Goal: Task Accomplishment & Management: Manage account settings

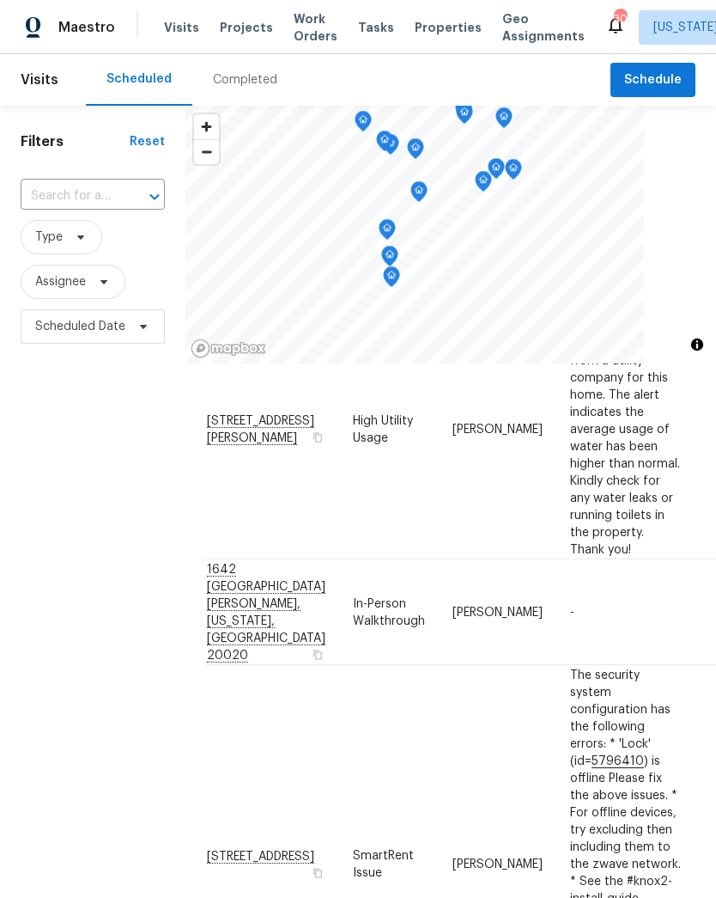
scroll to position [127, 0]
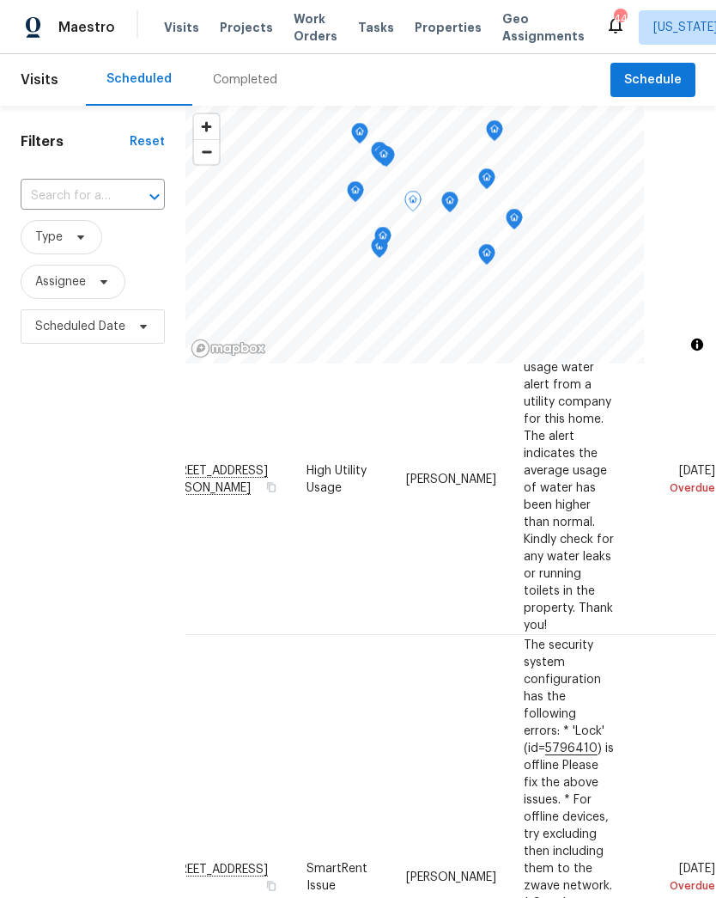
scroll to position [99, 173]
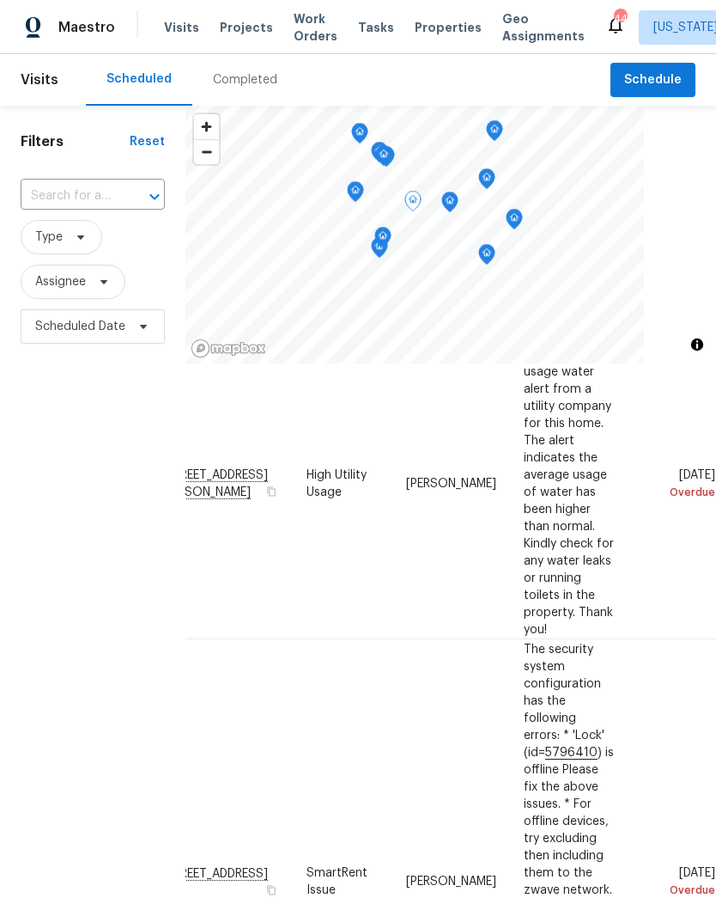
click at [0, 0] on span at bounding box center [0, 0] width 0 height 0
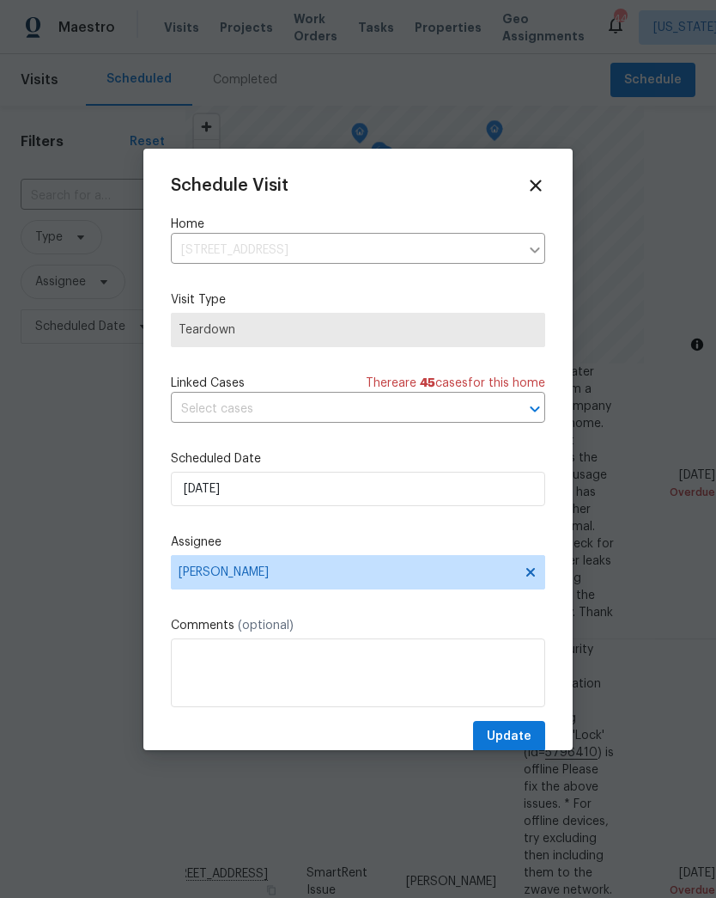
click at [541, 185] on icon at bounding box center [536, 185] width 19 height 19
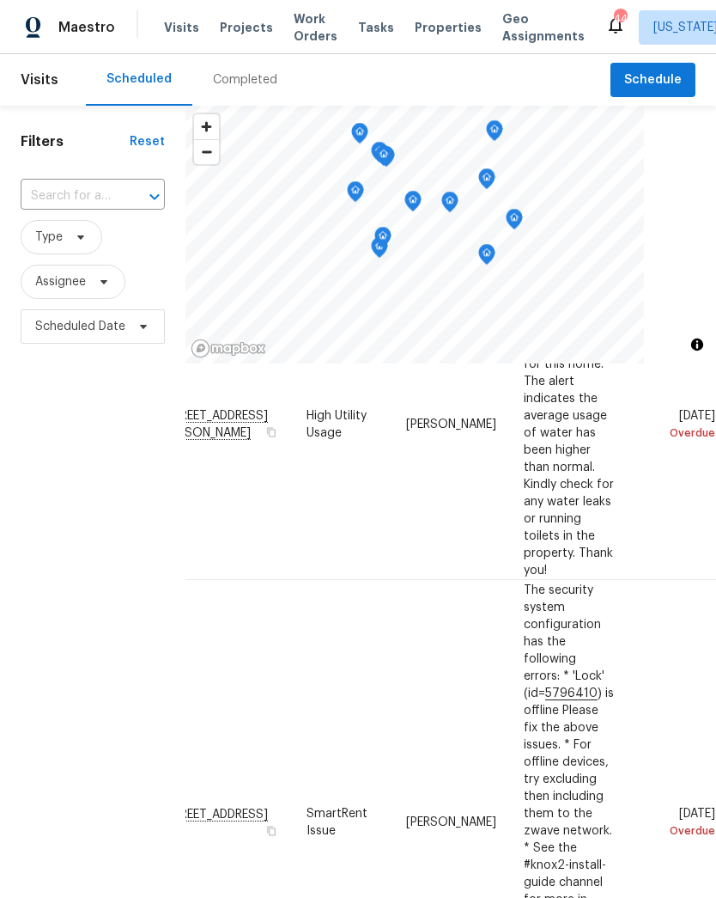
scroll to position [162, 173]
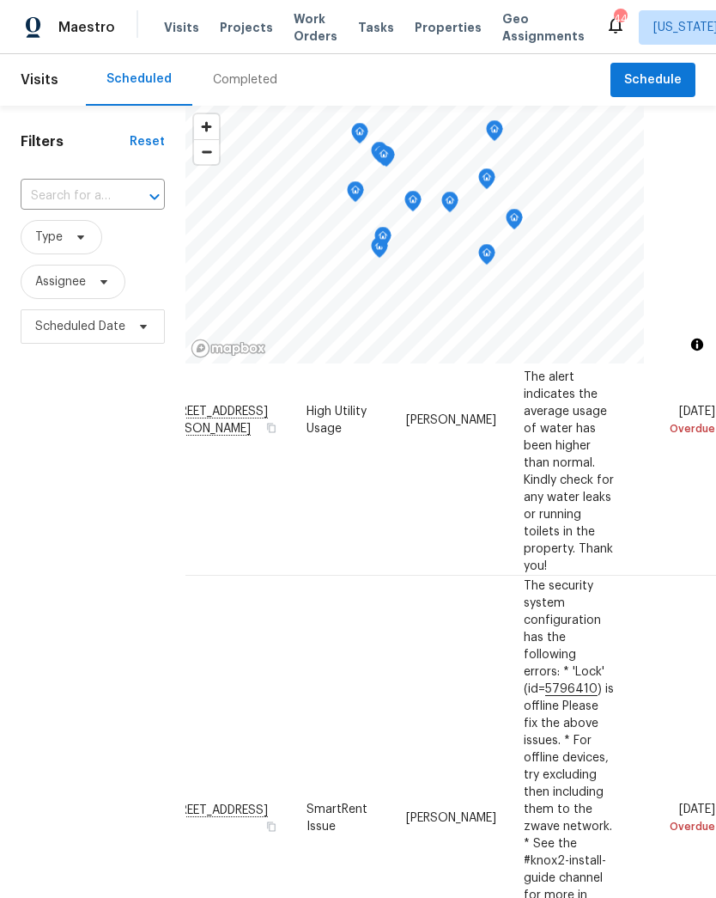
click at [0, 0] on span at bounding box center [0, 0] width 0 height 0
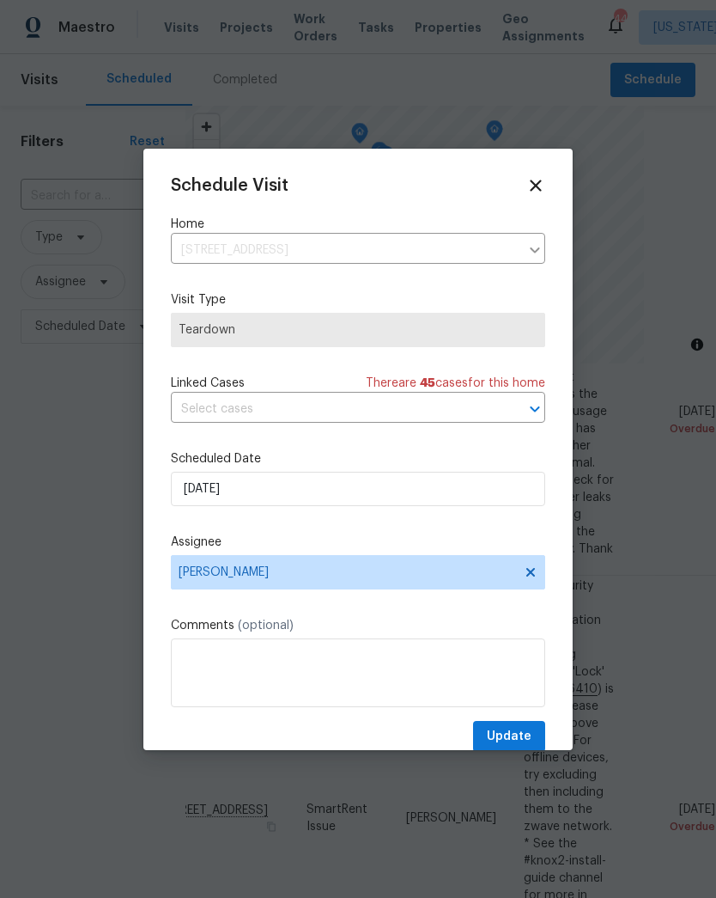
click at [520, 253] on div "5503 Inverchapel Rd, Springfield, VA 22151 ​" at bounding box center [358, 250] width 375 height 27
click at [528, 249] on div at bounding box center [534, 250] width 22 height 24
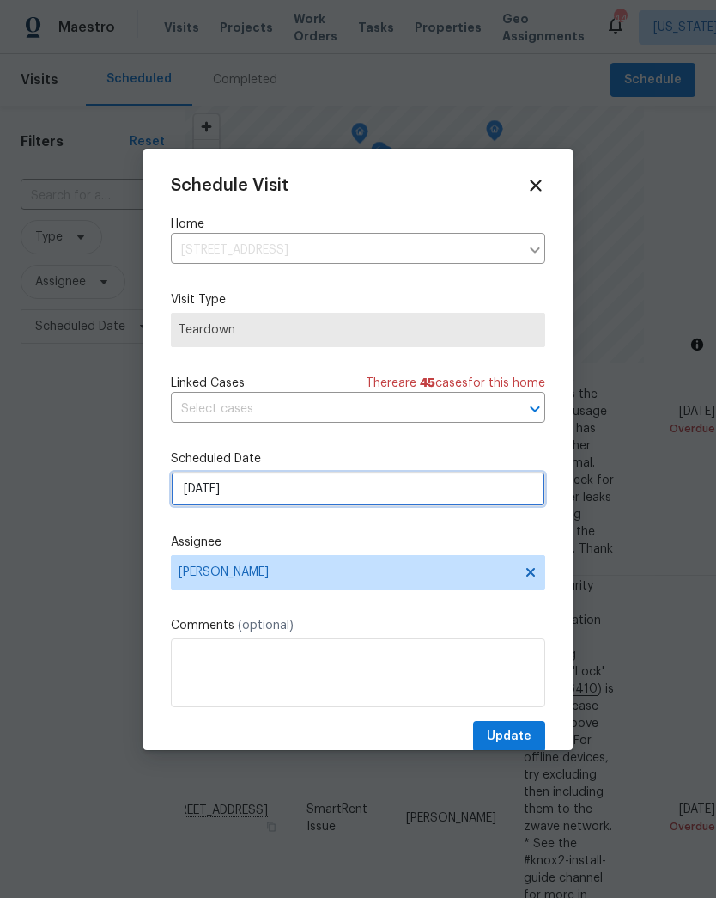
click at [499, 497] on input "8/21/2025" at bounding box center [358, 489] width 375 height 34
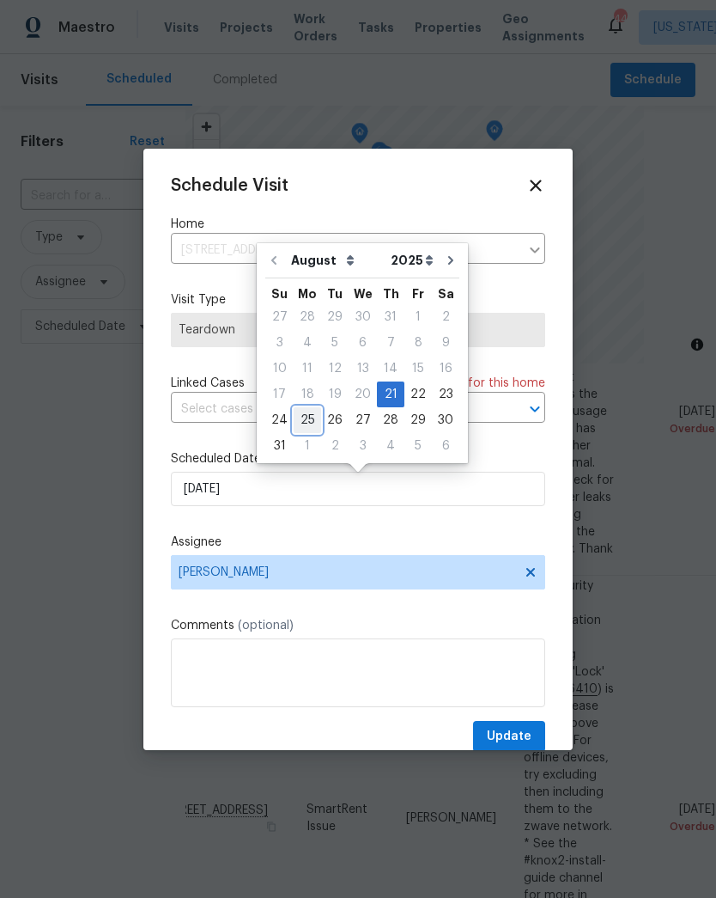
click at [306, 420] on div "25" at bounding box center [307, 420] width 27 height 24
type input "8/25/2025"
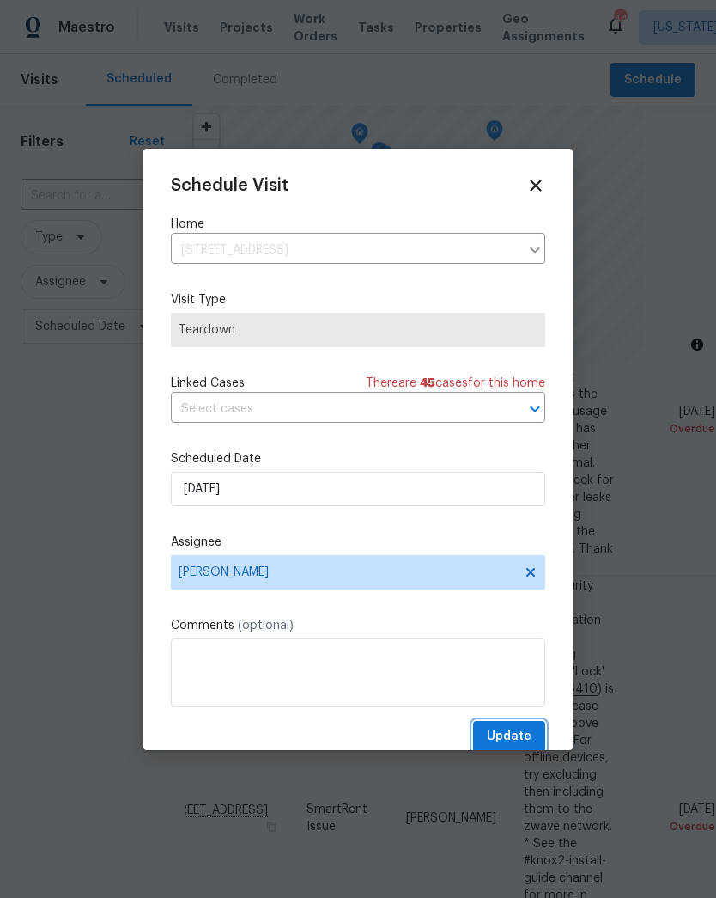
click at [516, 735] on span "Update" at bounding box center [509, 736] width 45 height 21
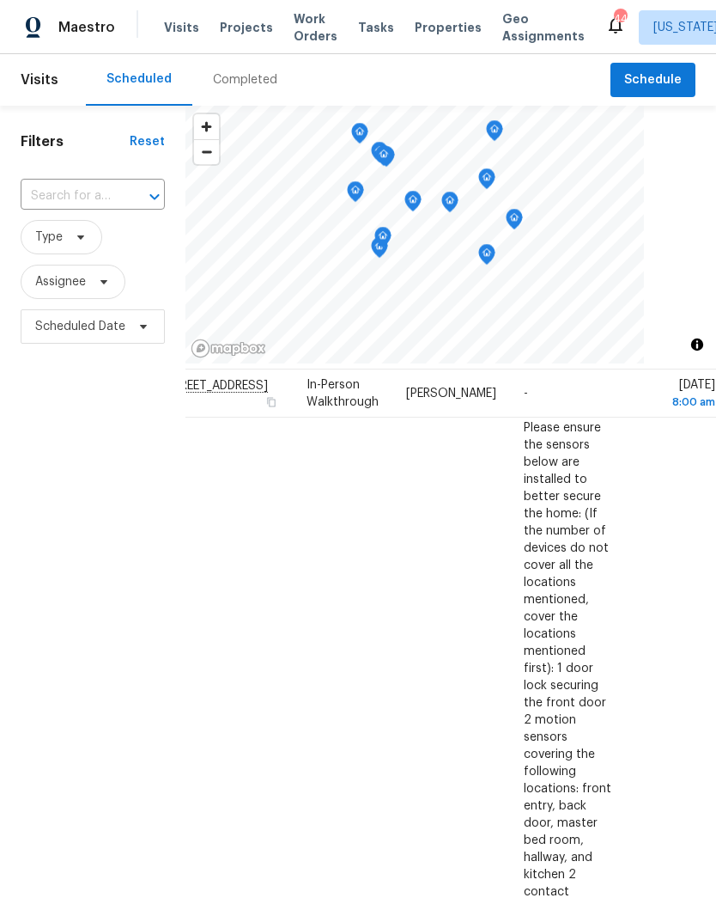
scroll to position [901, 173]
click at [0, 0] on icon at bounding box center [0, 0] width 0 height 0
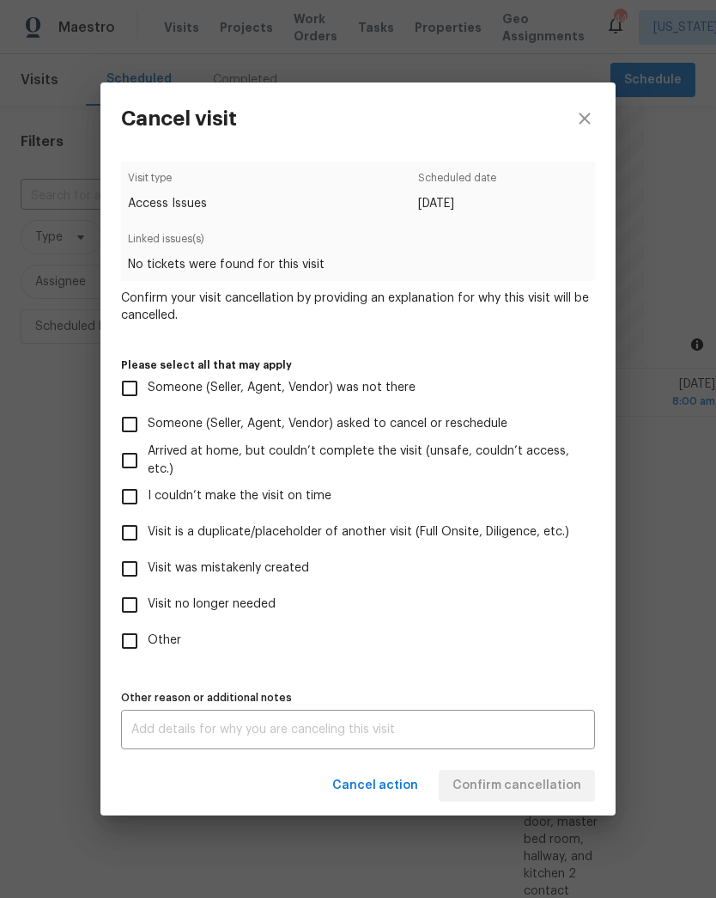
click at [125, 642] on input "Other" at bounding box center [130, 641] width 36 height 36
checkbox input "true"
click at [382, 735] on textarea at bounding box center [358, 729] width 454 height 12
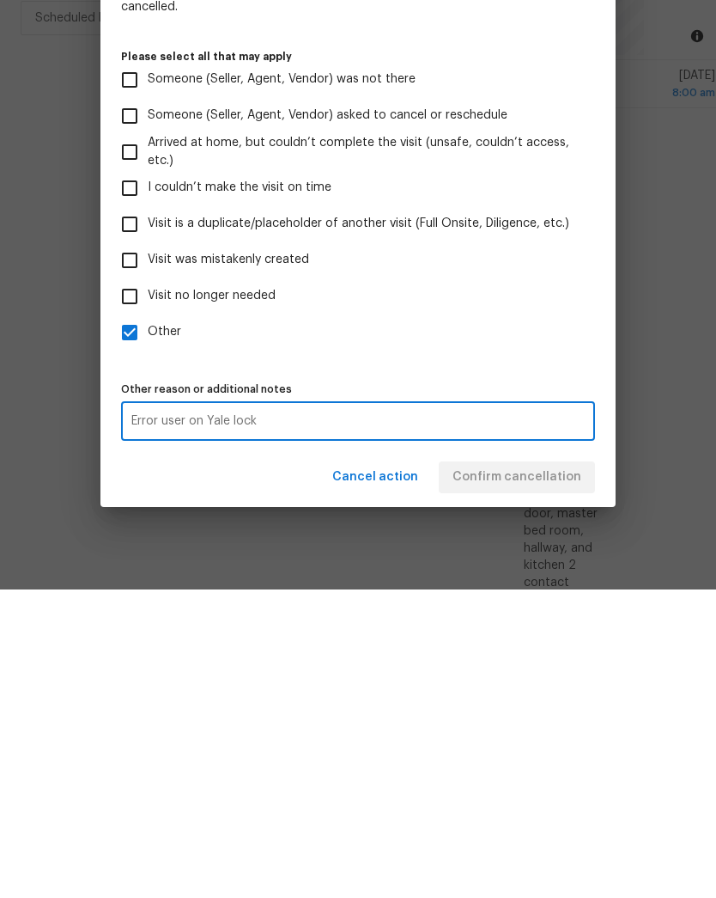
type textarea "Error user on Yale lock"
click at [490, 623] on label "Other" at bounding box center [347, 641] width 470 height 36
click at [148, 623] on input "Other" at bounding box center [130, 641] width 36 height 36
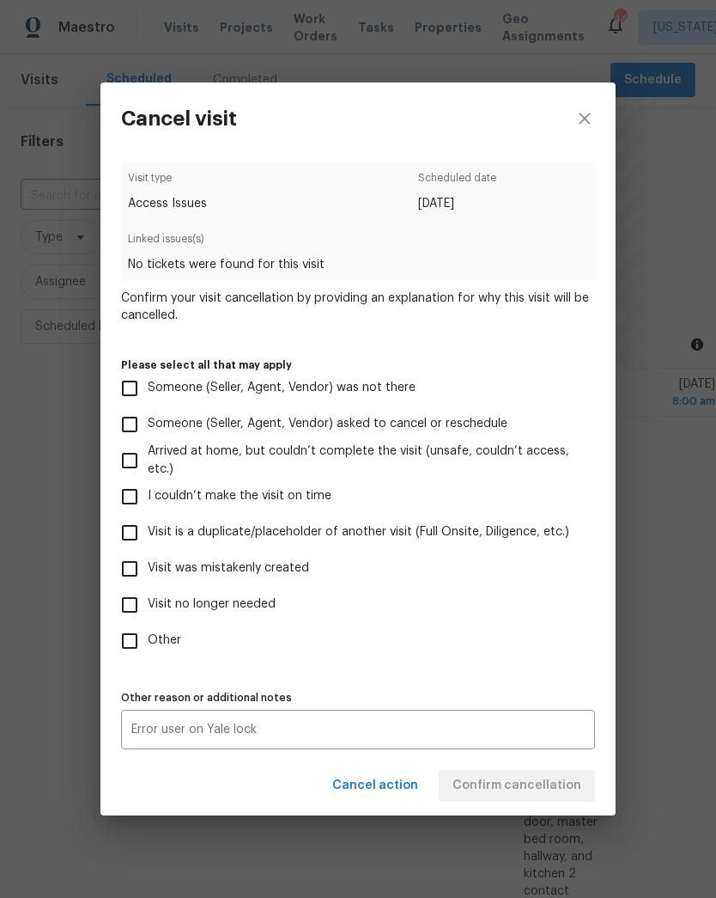
click at [116, 632] on input "Other" at bounding box center [130, 641] width 36 height 36
checkbox input "true"
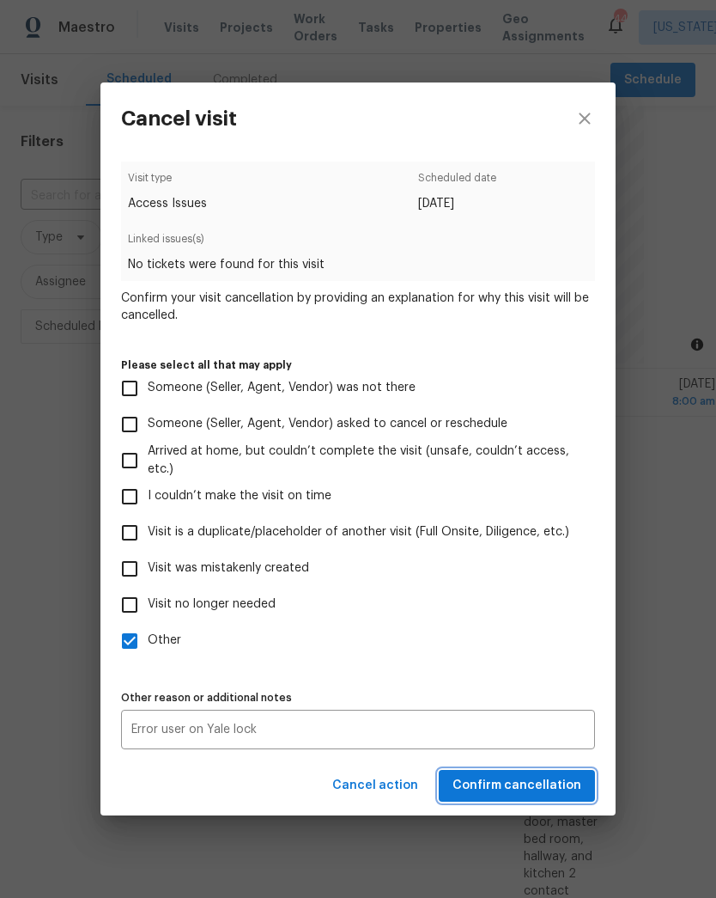
click at [556, 786] on span "Confirm cancellation" at bounding box center [517, 785] width 129 height 21
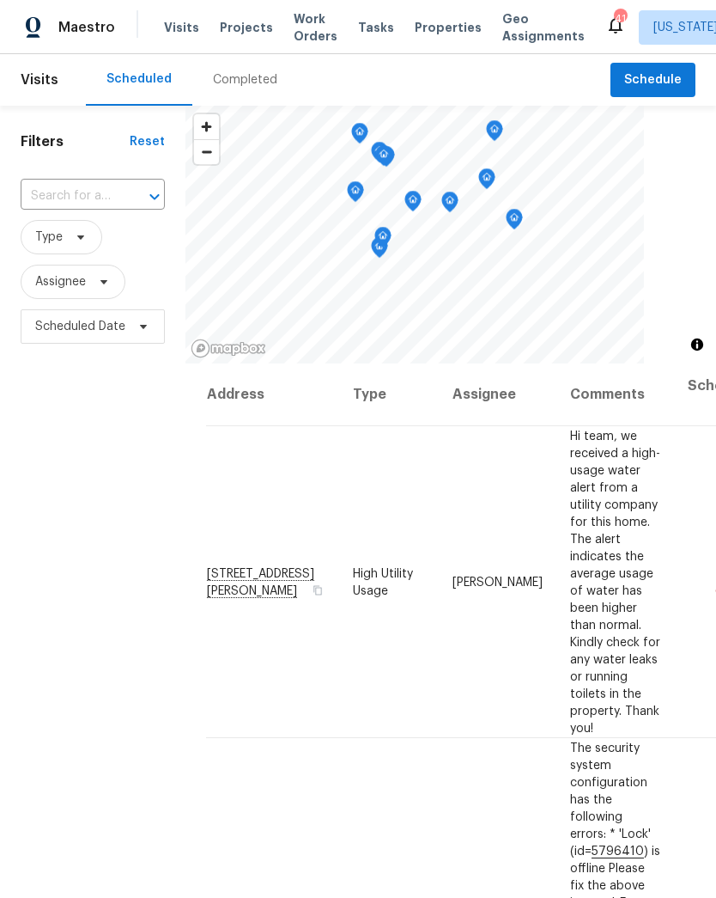
scroll to position [0, 0]
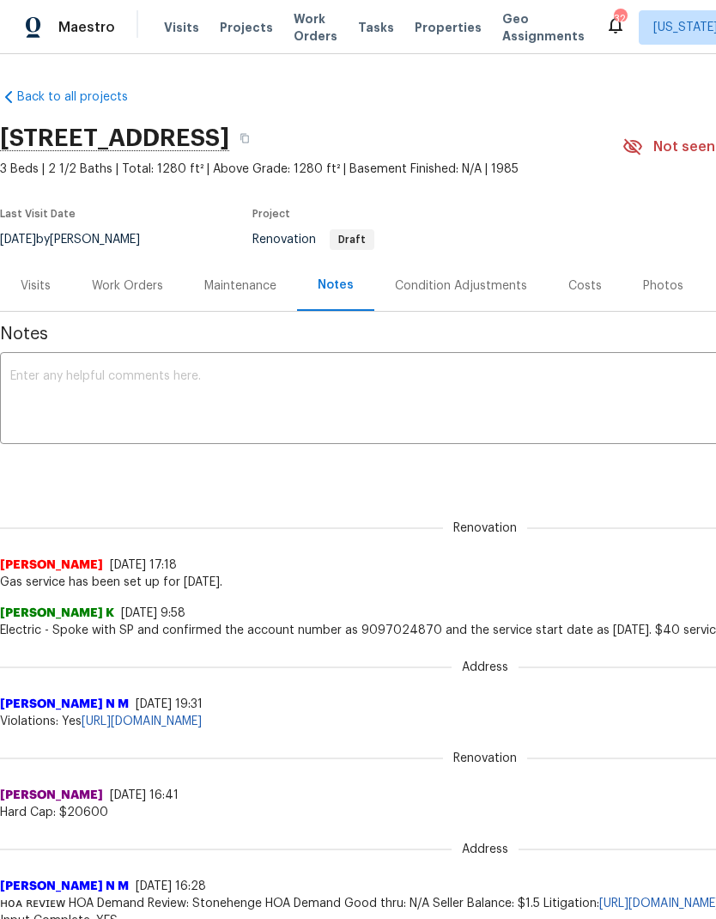
click at [344, 402] on textarea at bounding box center [485, 400] width 950 height 60
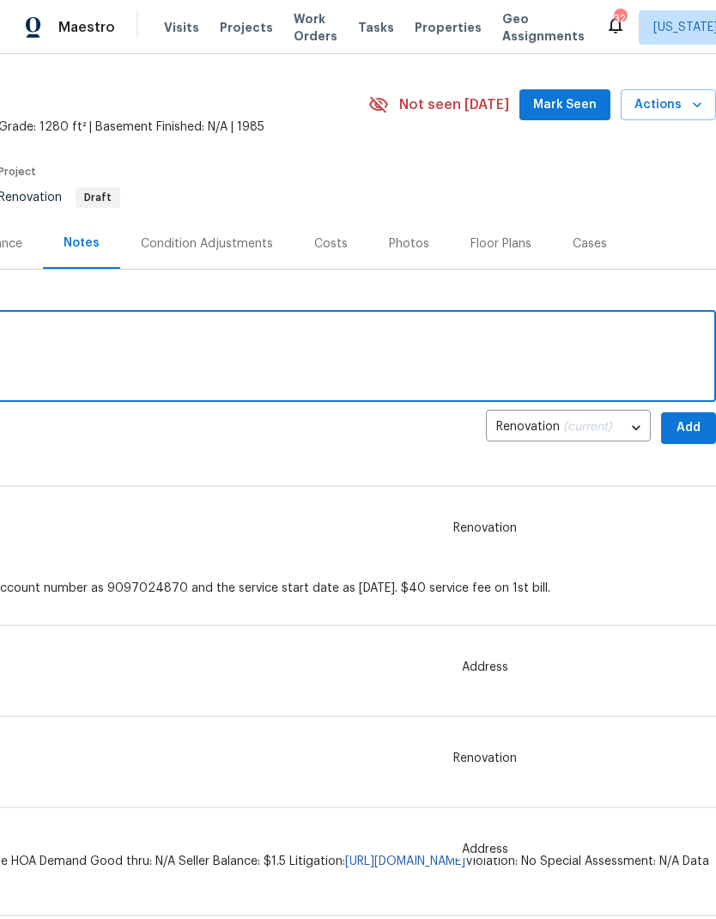
scroll to position [42, 254]
type textarea "I performed d1w with GC today"
click at [688, 426] on span "Add" at bounding box center [688, 428] width 27 height 21
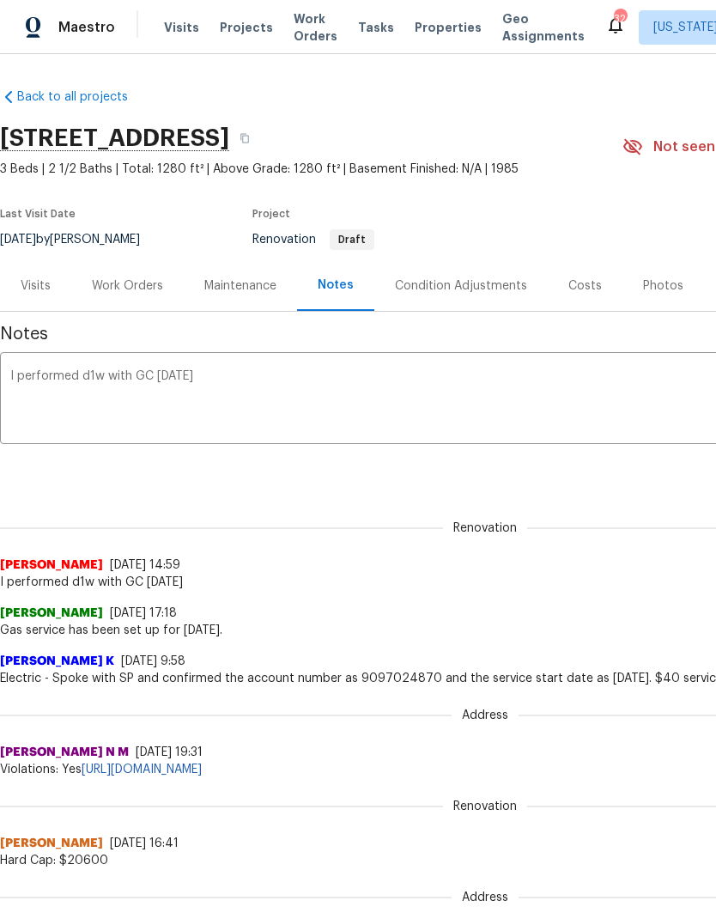
scroll to position [0, 0]
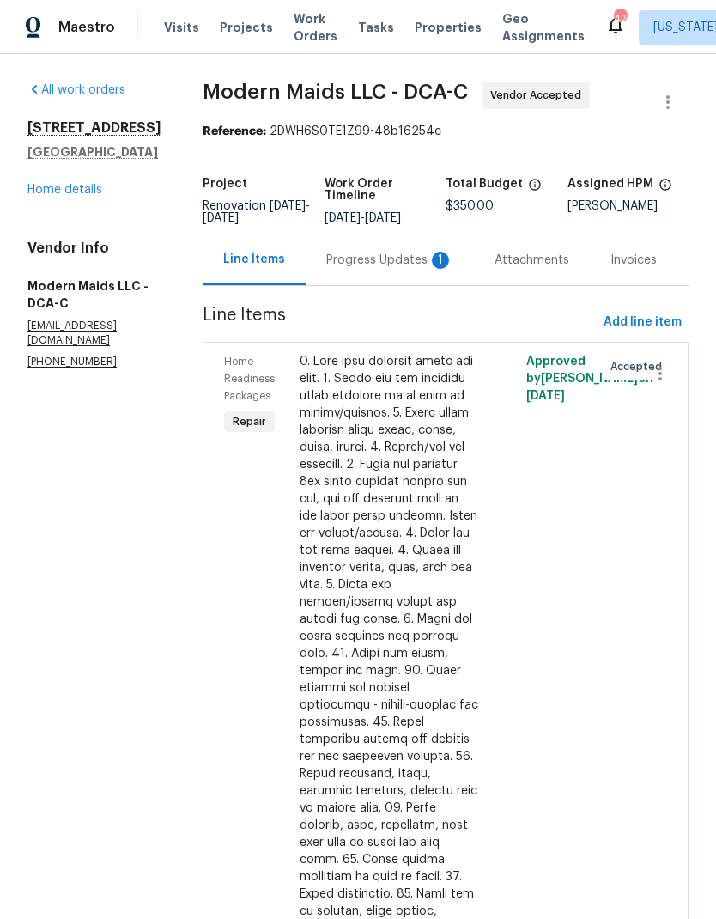
click at [409, 269] on div "Progress Updates 1" at bounding box center [389, 260] width 127 height 17
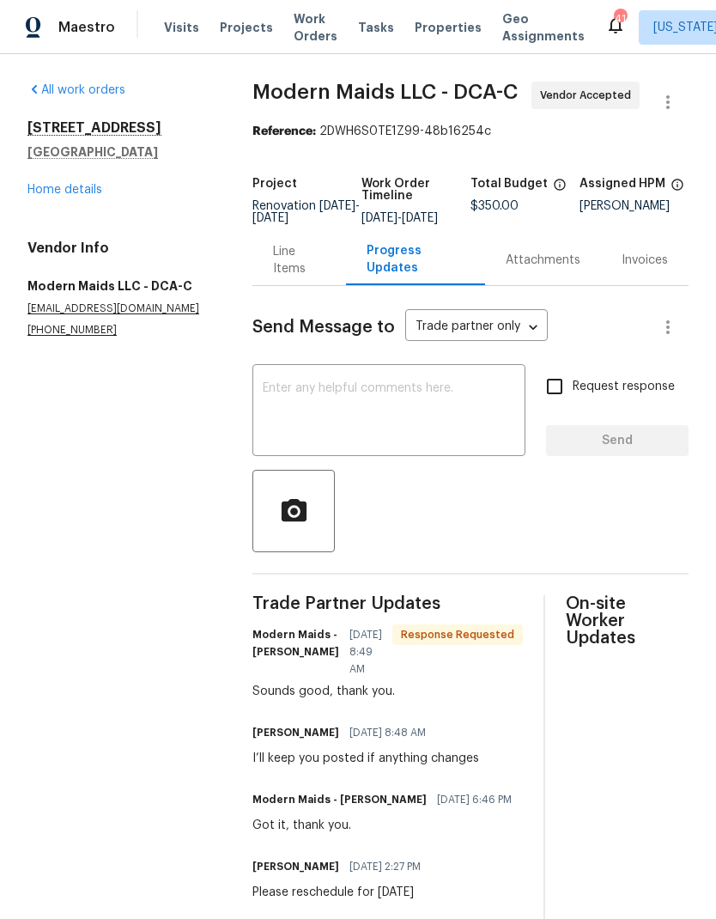
click at [75, 193] on link "Home details" at bounding box center [64, 190] width 75 height 12
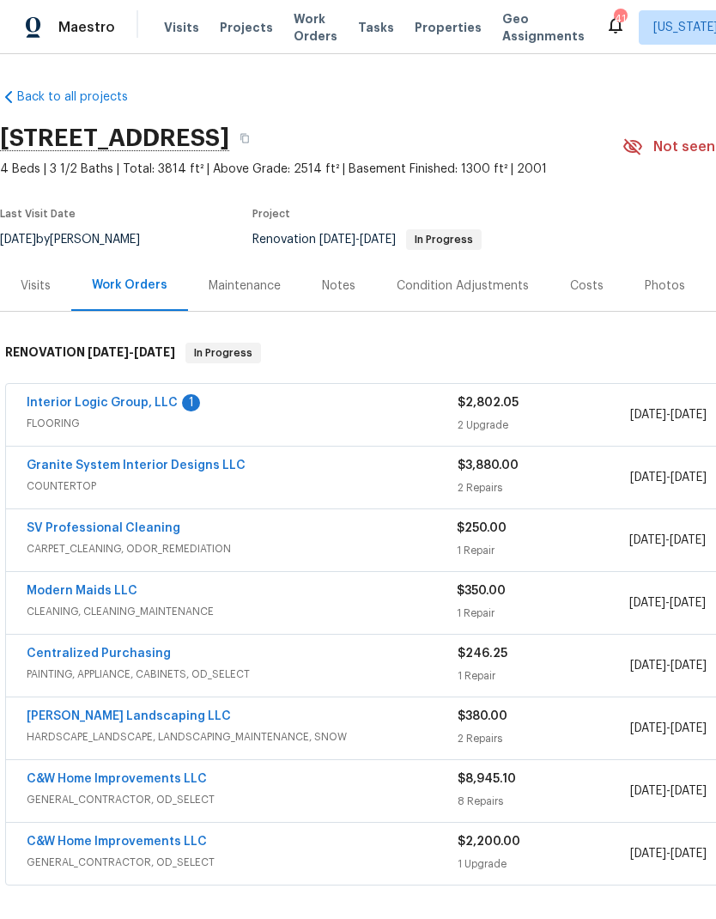
click at [149, 398] on link "Interior Logic Group, LLC" at bounding box center [102, 403] width 151 height 12
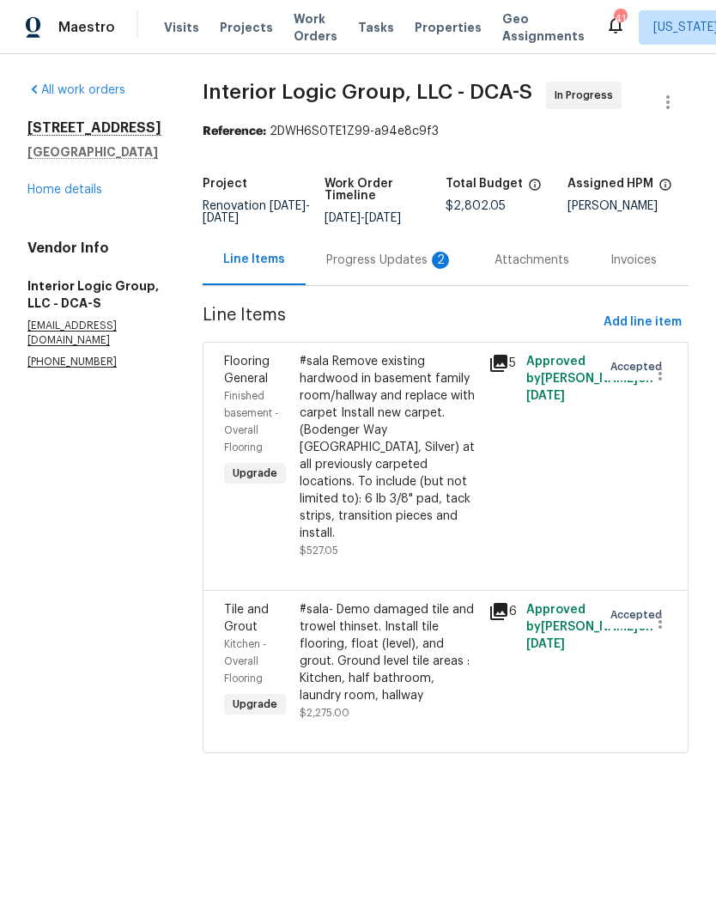
click at [363, 269] on div "Progress Updates 2" at bounding box center [389, 260] width 127 height 17
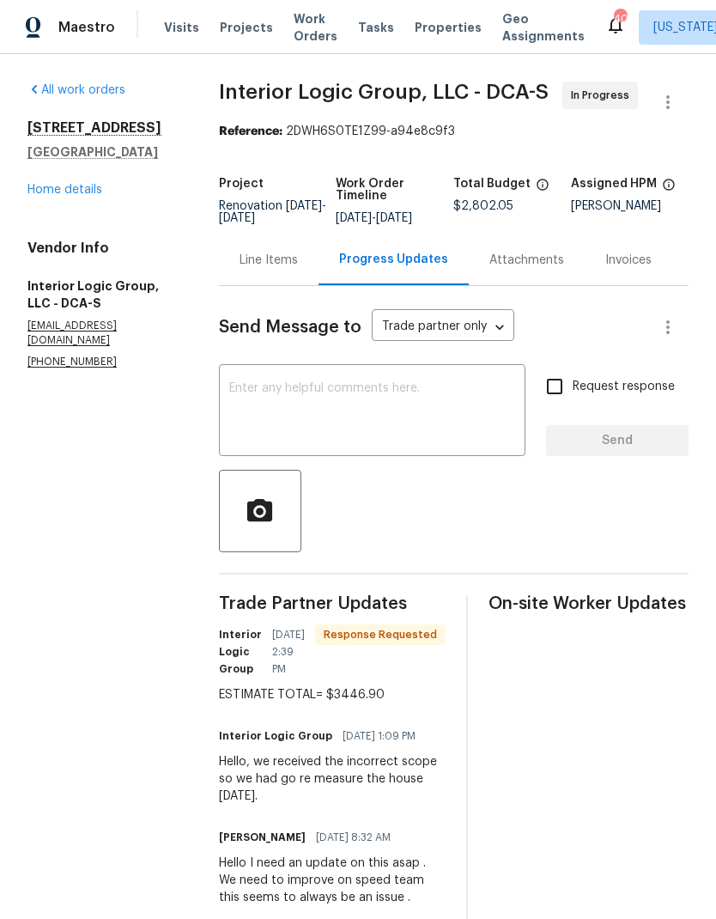
click at [298, 269] on div "Line Items" at bounding box center [269, 260] width 58 height 17
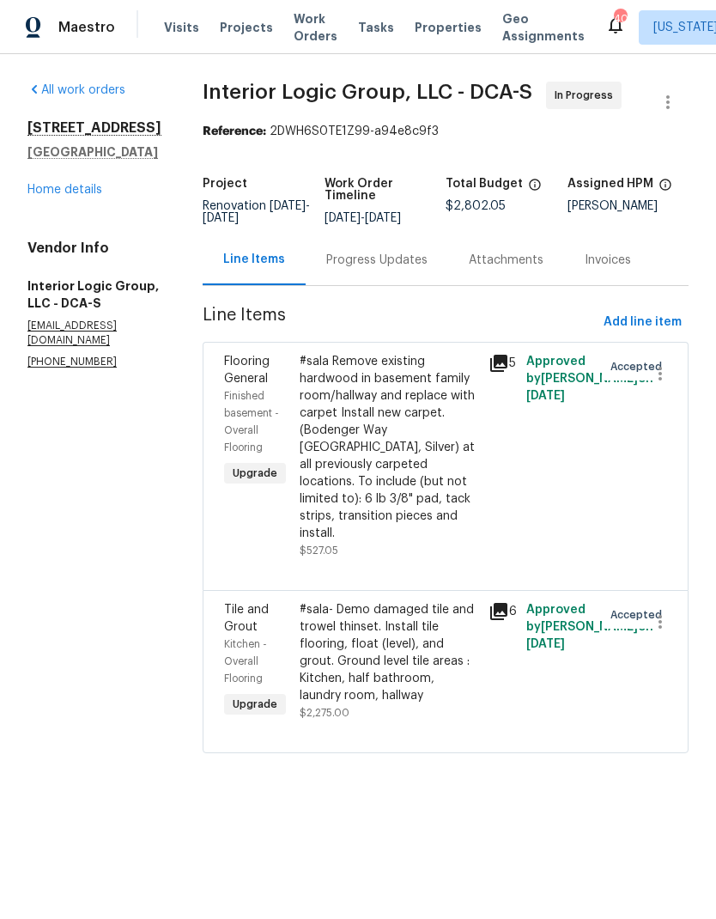
click at [398, 482] on div "#sala Remove existing hardwood in basement family room/hallway and replace with…" at bounding box center [389, 447] width 179 height 189
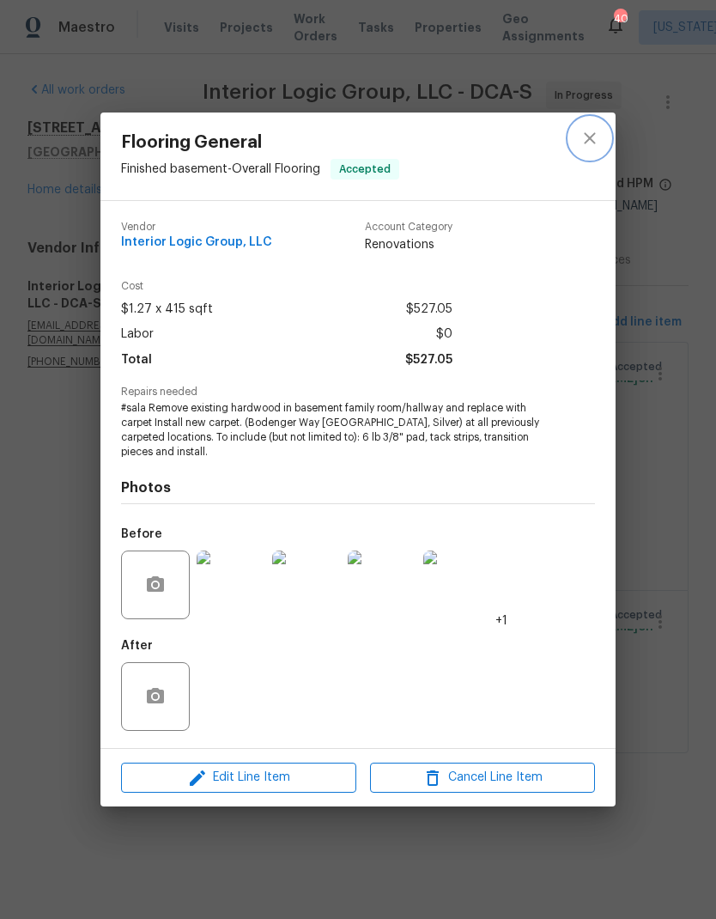
click at [587, 136] on icon "close" at bounding box center [590, 138] width 21 height 21
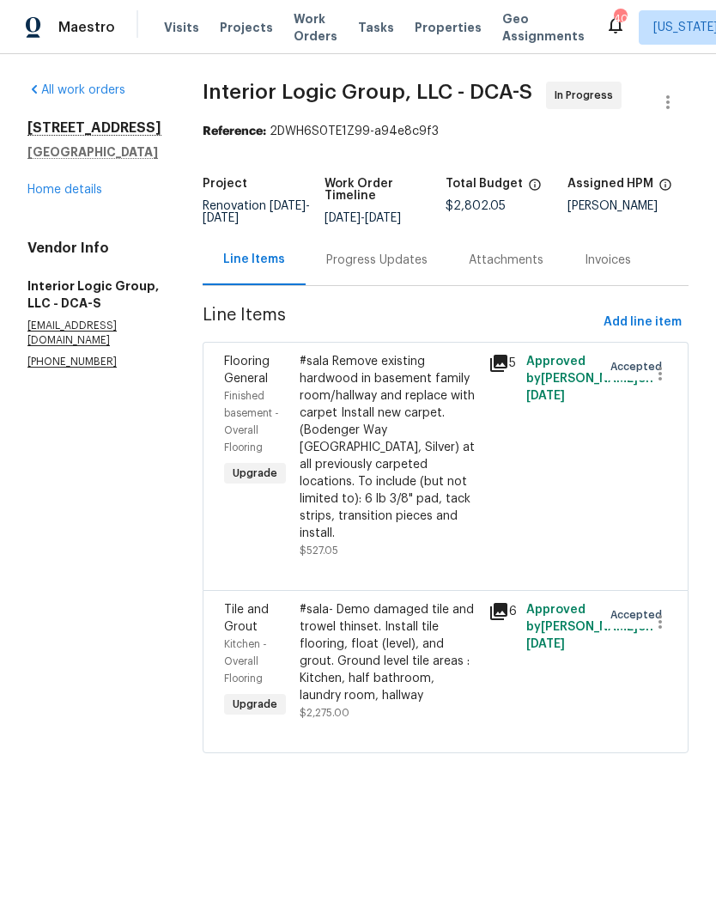
click at [414, 285] on div "Progress Updates" at bounding box center [377, 260] width 143 height 51
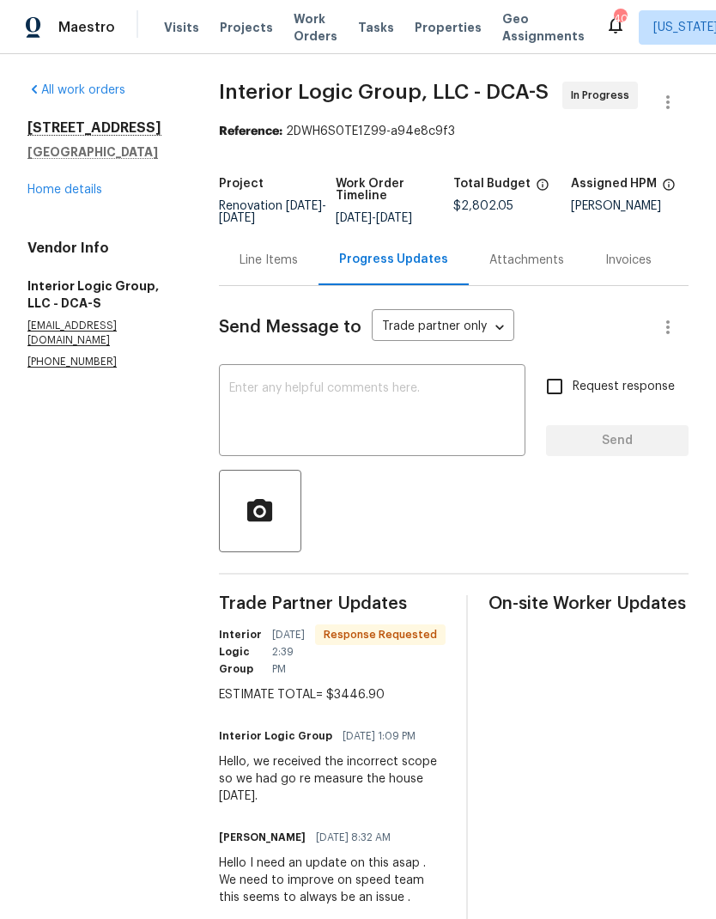
click at [292, 269] on div "Line Items" at bounding box center [269, 260] width 58 height 17
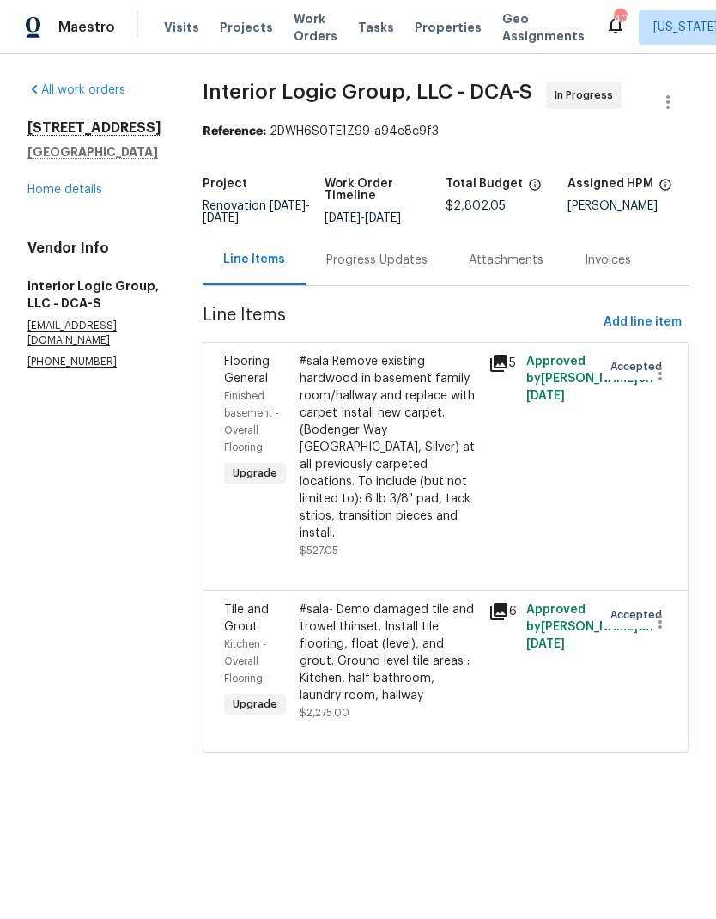
click at [464, 693] on div "#sala- Demo damaged tile and trowel thinset. Install tile flooring, float (leve…" at bounding box center [389, 652] width 179 height 103
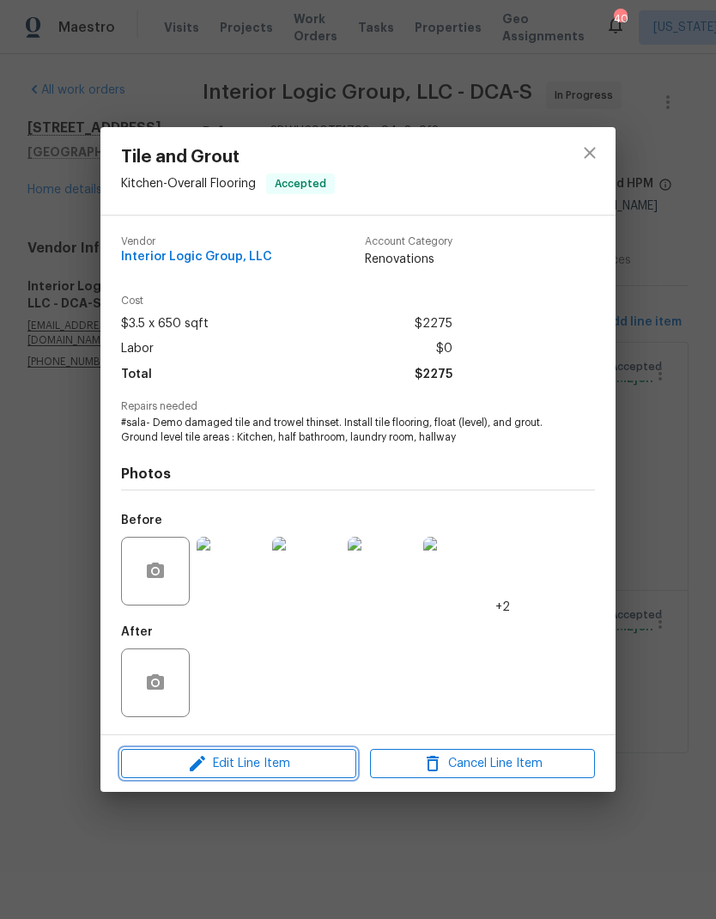
click at [302, 774] on span "Edit Line Item" at bounding box center [238, 763] width 225 height 21
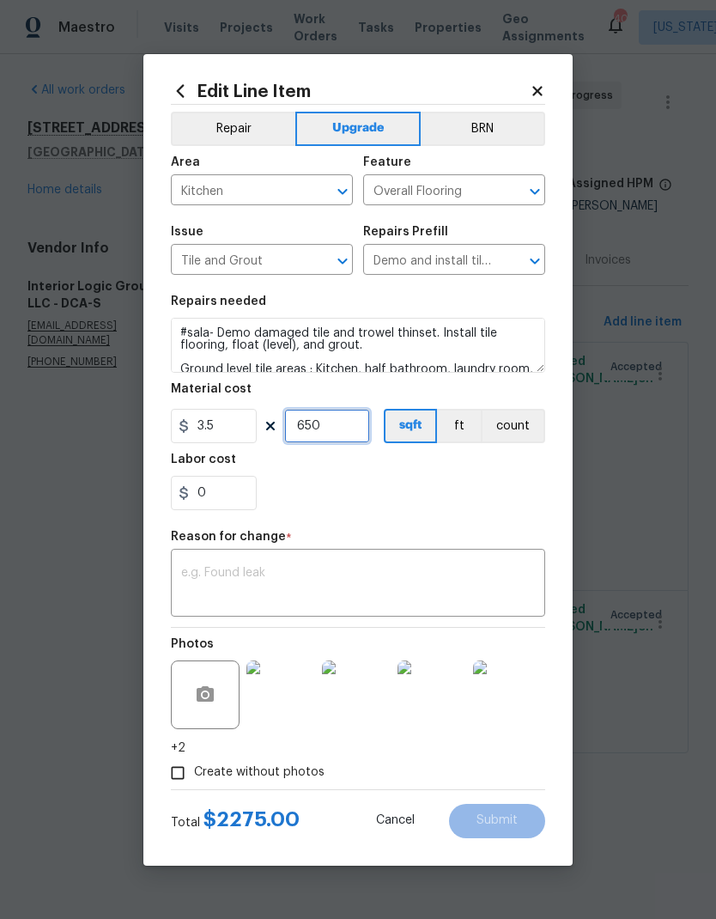
click at [344, 432] on input "650" at bounding box center [327, 426] width 86 height 34
type input "0"
click at [226, 434] on input "3.5" at bounding box center [214, 426] width 86 height 34
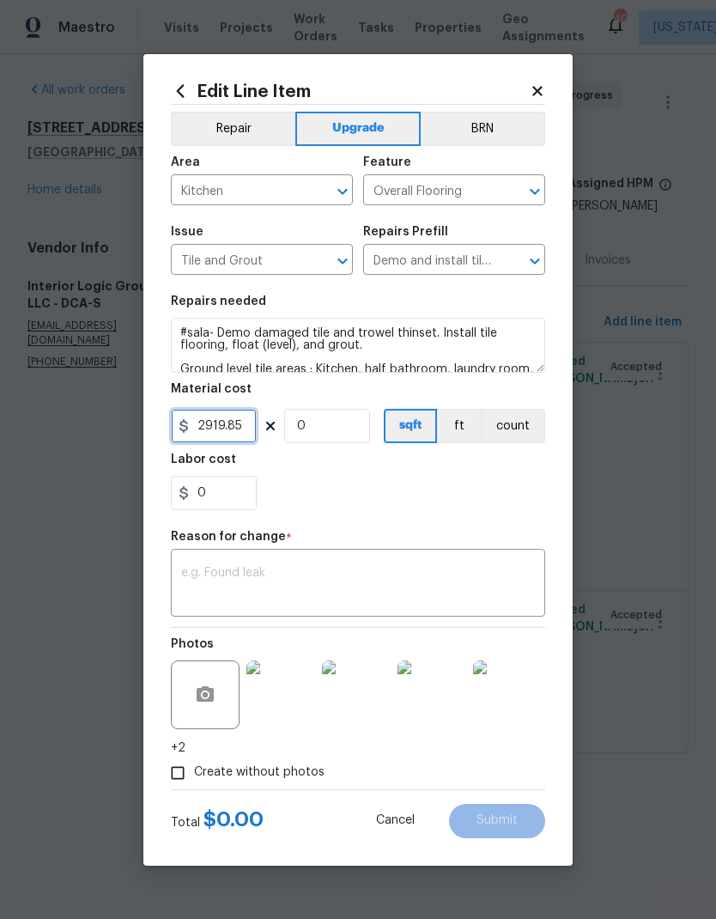
type input "2919.85"
click at [345, 433] on input "0" at bounding box center [327, 426] width 86 height 34
type input "1"
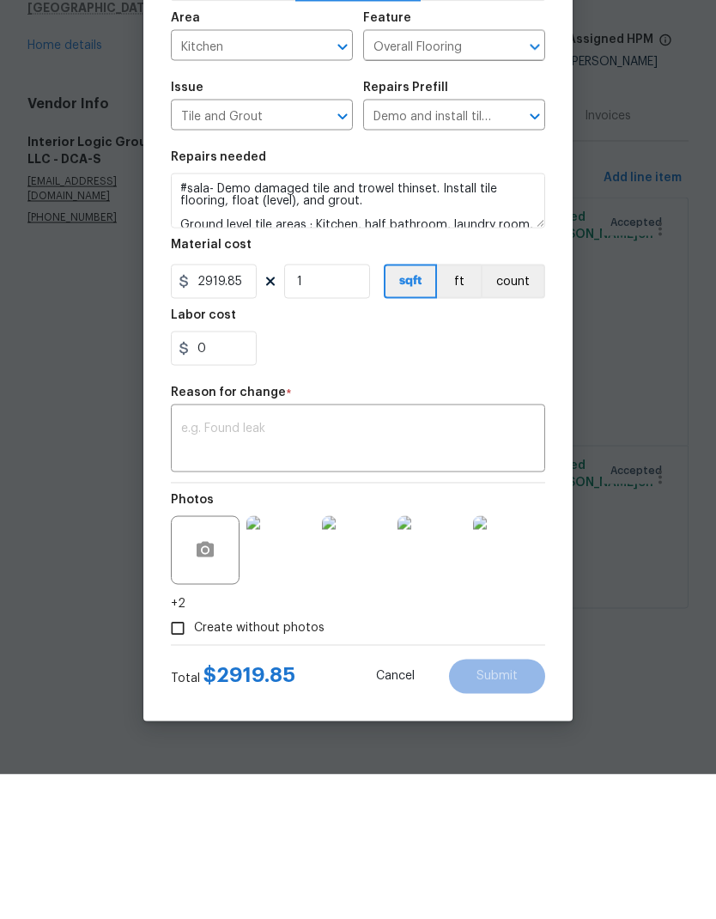
click at [387, 567] on textarea at bounding box center [358, 585] width 354 height 36
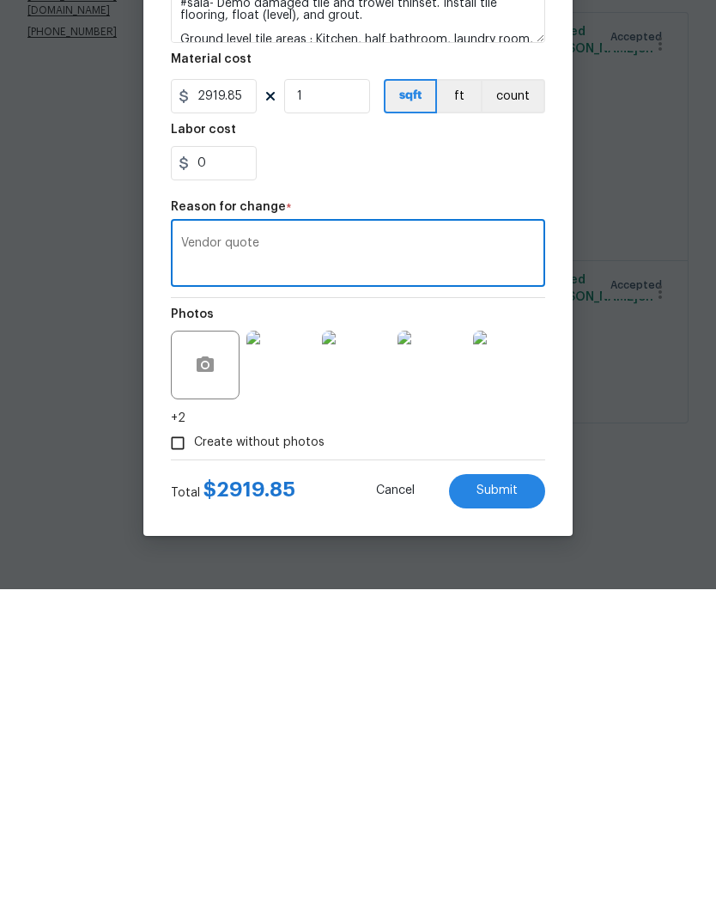
type textarea "Vendor quote"
click at [503, 814] on span "Submit" at bounding box center [497, 820] width 41 height 13
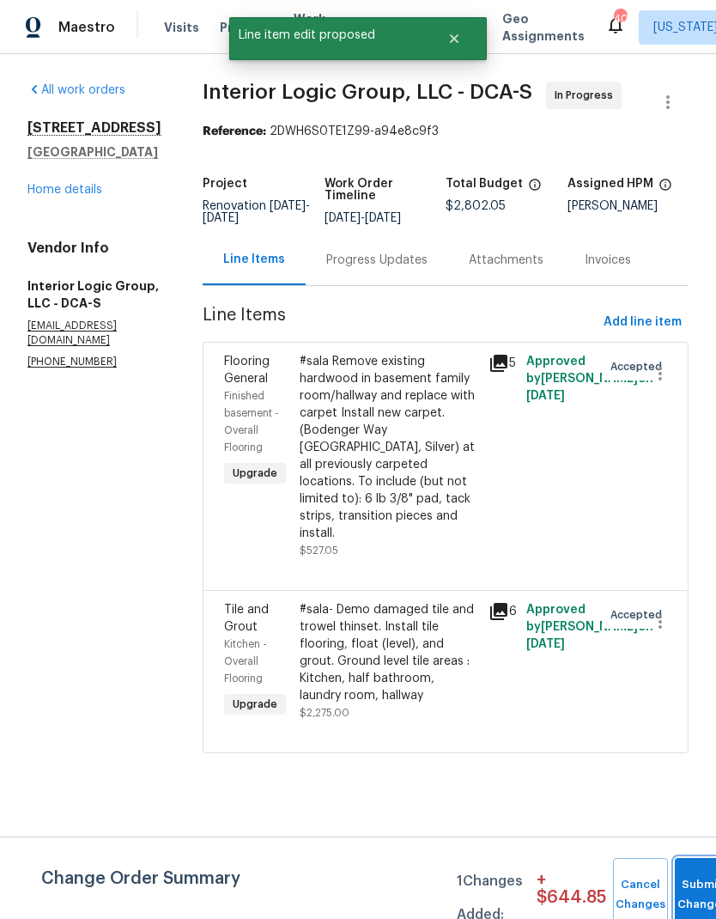
click at [698, 882] on button "Submit Changes" at bounding box center [702, 895] width 55 height 74
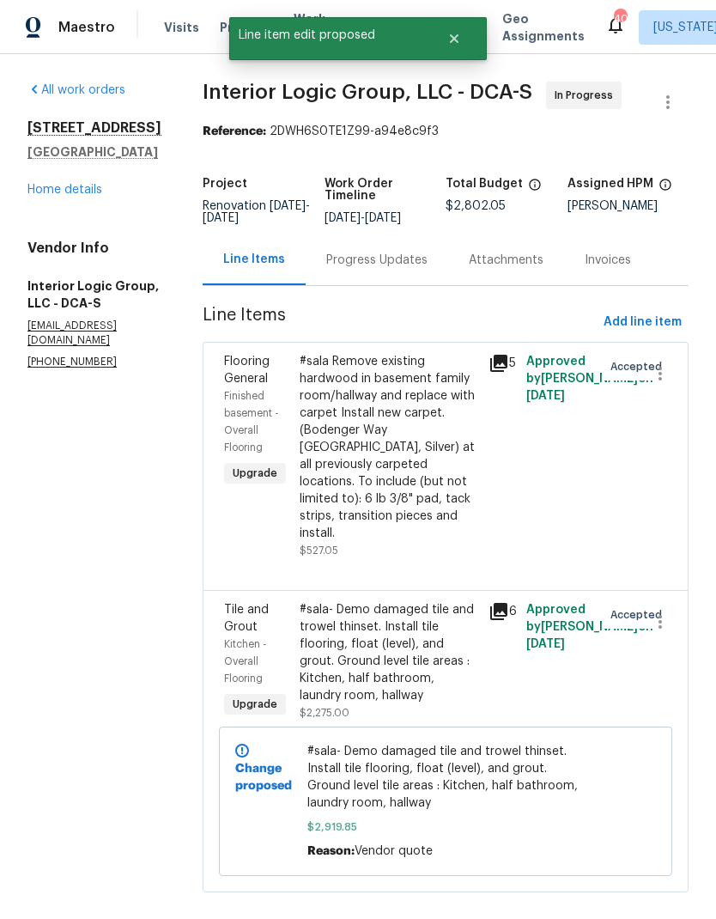
click at [77, 192] on link "Home details" at bounding box center [64, 190] width 75 height 12
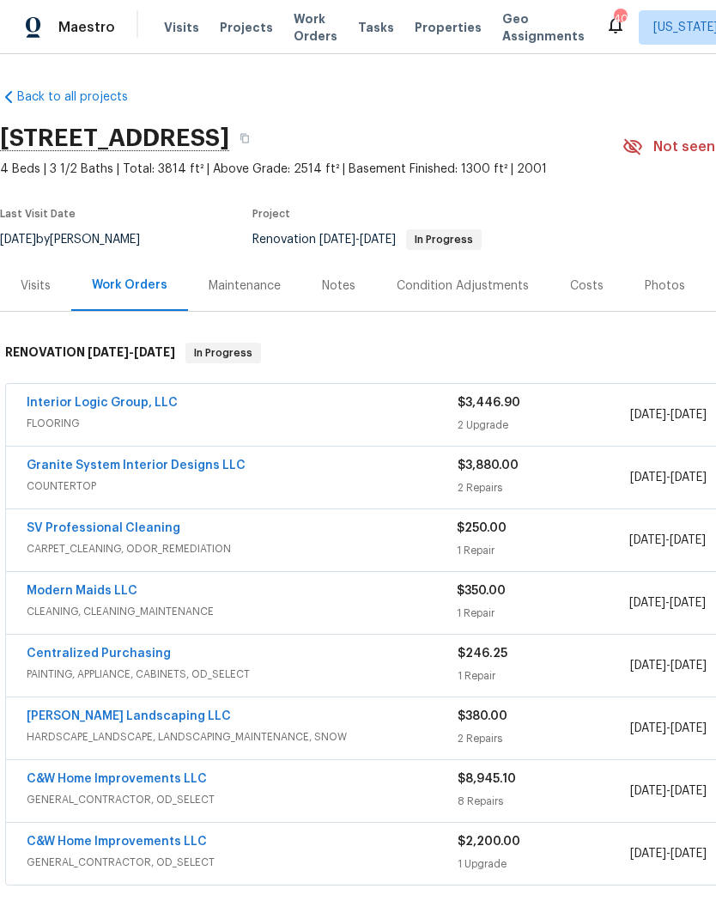
click at [132, 398] on link "Interior Logic Group, LLC" at bounding box center [102, 403] width 151 height 12
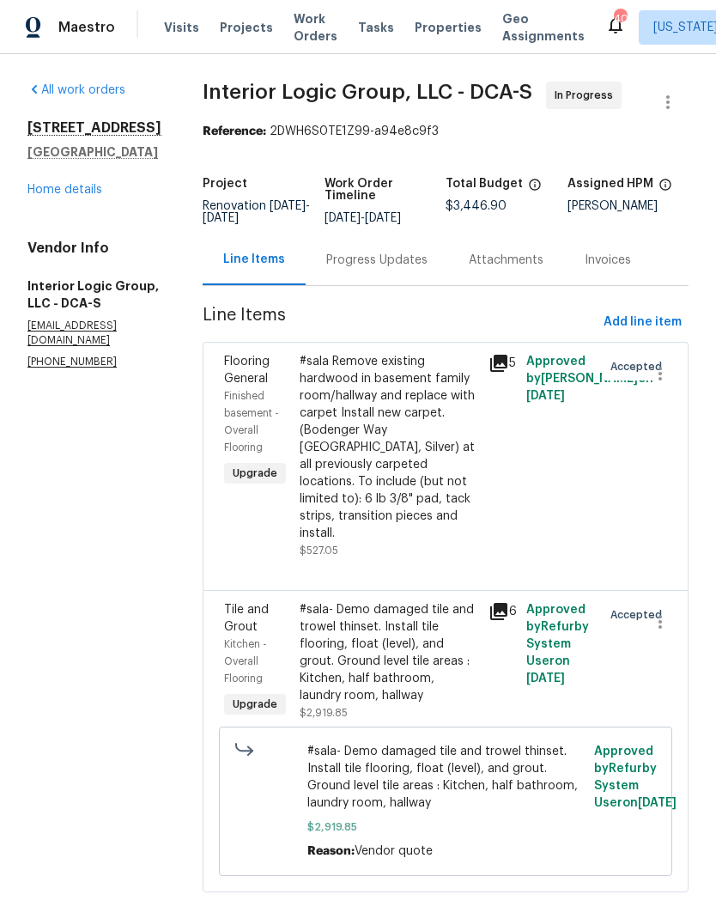
click at [399, 269] on div "Progress Updates" at bounding box center [376, 260] width 101 height 17
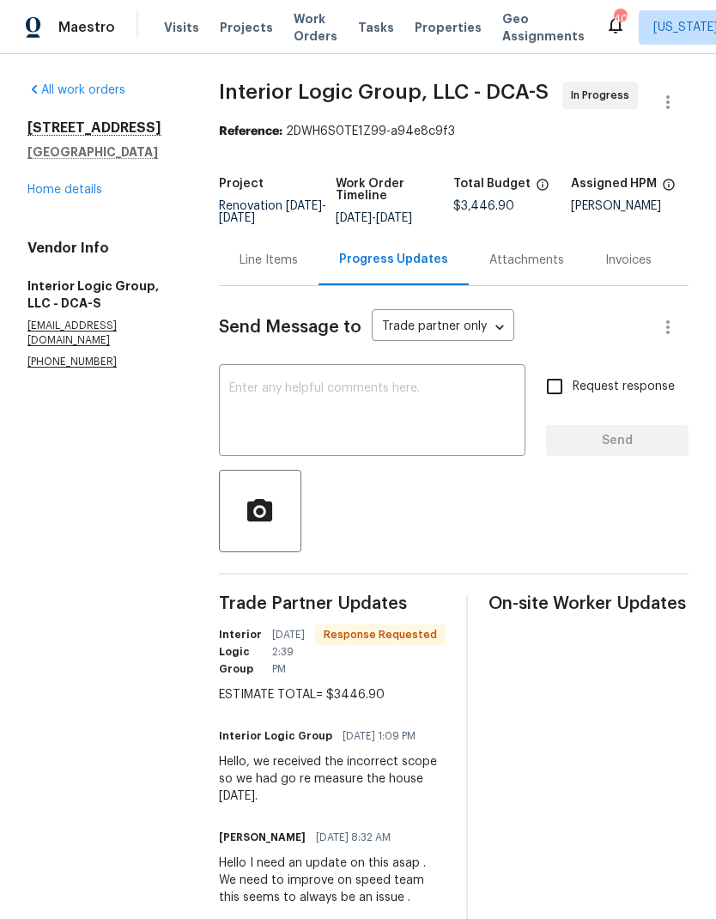
click at [418, 436] on textarea at bounding box center [372, 412] width 286 height 60
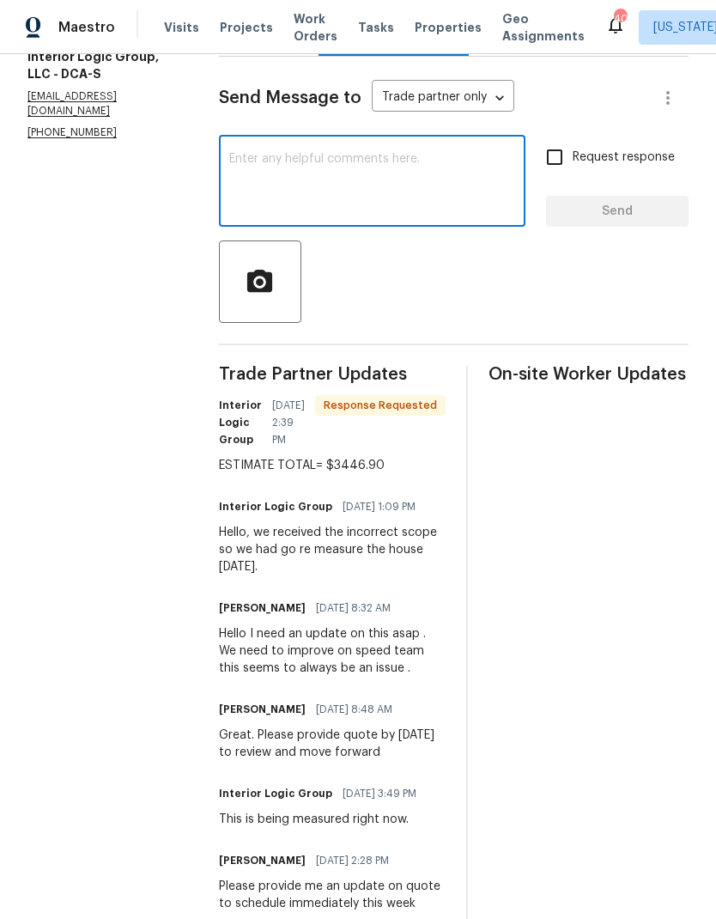
scroll to position [227, 0]
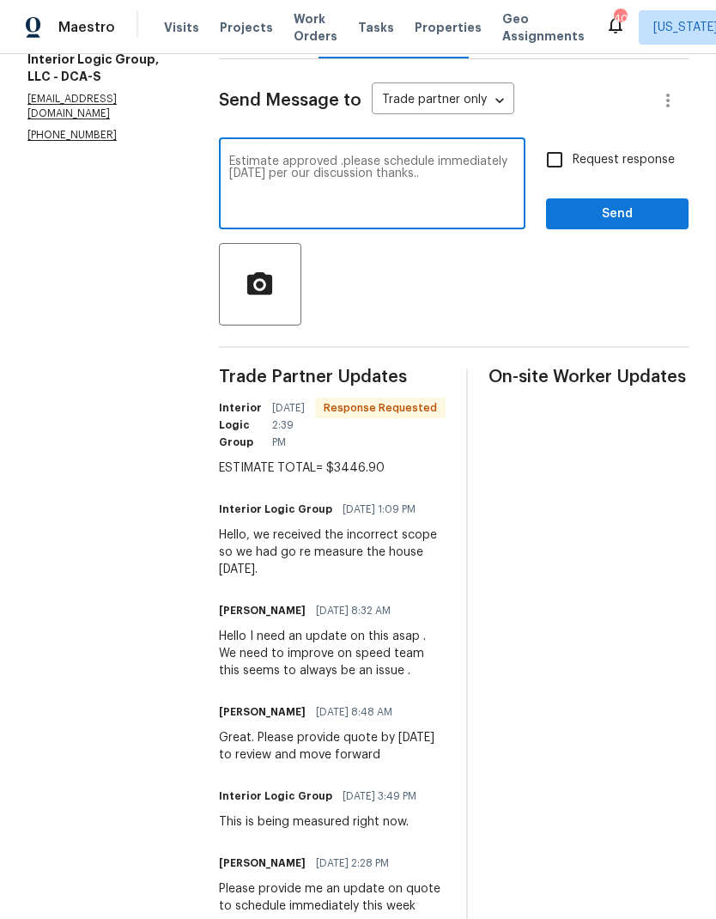
type textarea "Estimate approved .please schedule immediately tomorrow per our discussion than…"
click at [546, 178] on input "Request response" at bounding box center [555, 160] width 36 height 36
checkbox input "true"
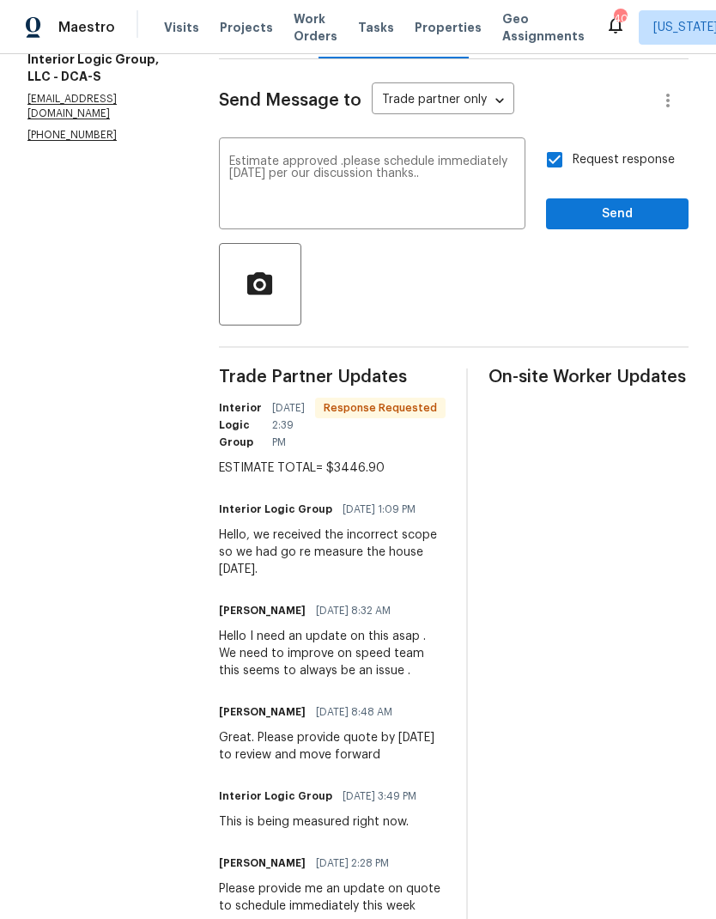
click at [354, 176] on textarea "Estimate approved .please schedule immediately tomorrow per our discussion than…" at bounding box center [372, 185] width 286 height 60
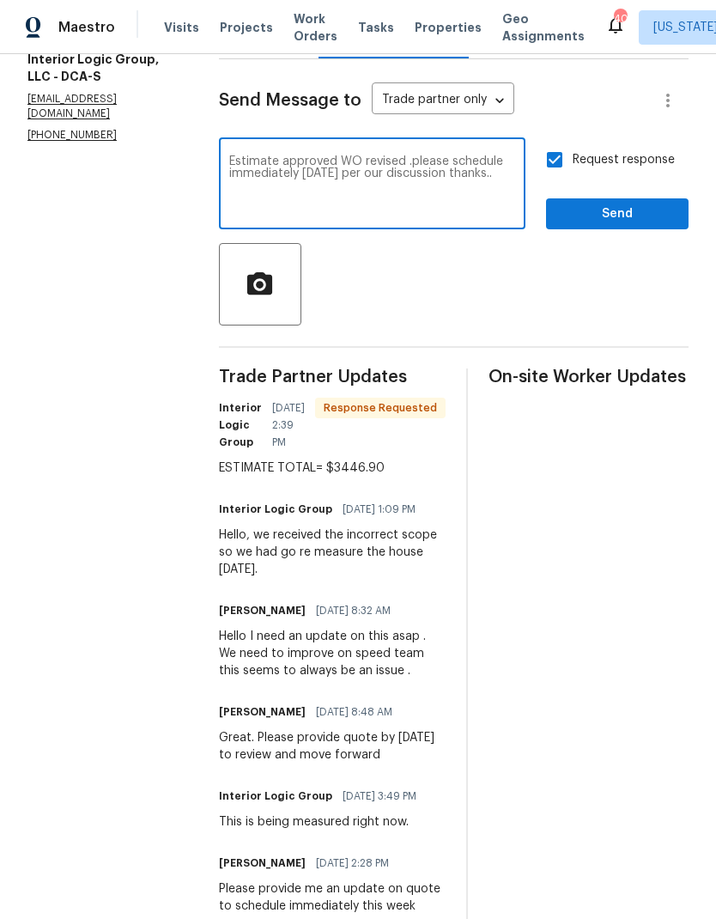
type textarea "Estimate approved WO revised .please schedule immediately tomorrow per our disc…"
click at [620, 230] on button "Send" at bounding box center [617, 214] width 143 height 32
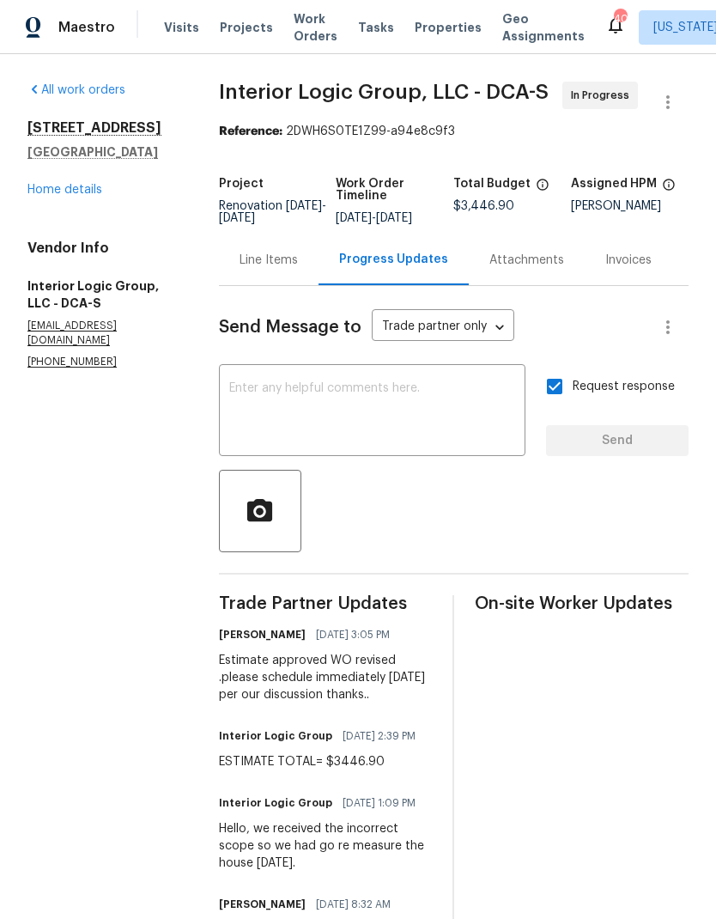
scroll to position [0, 0]
click at [66, 194] on link "Home details" at bounding box center [64, 190] width 75 height 12
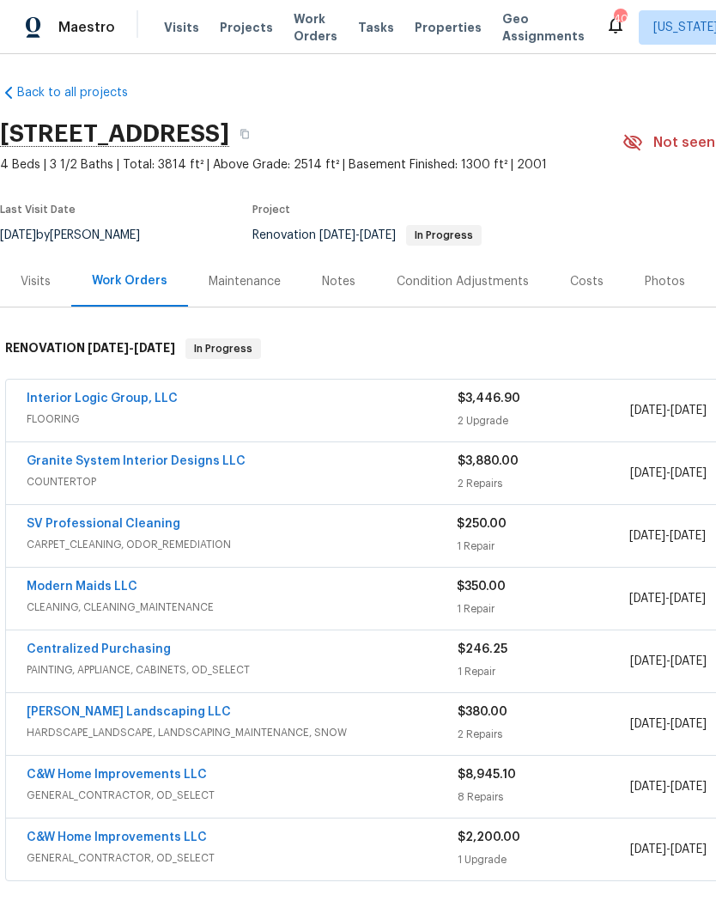
scroll to position [2, 0]
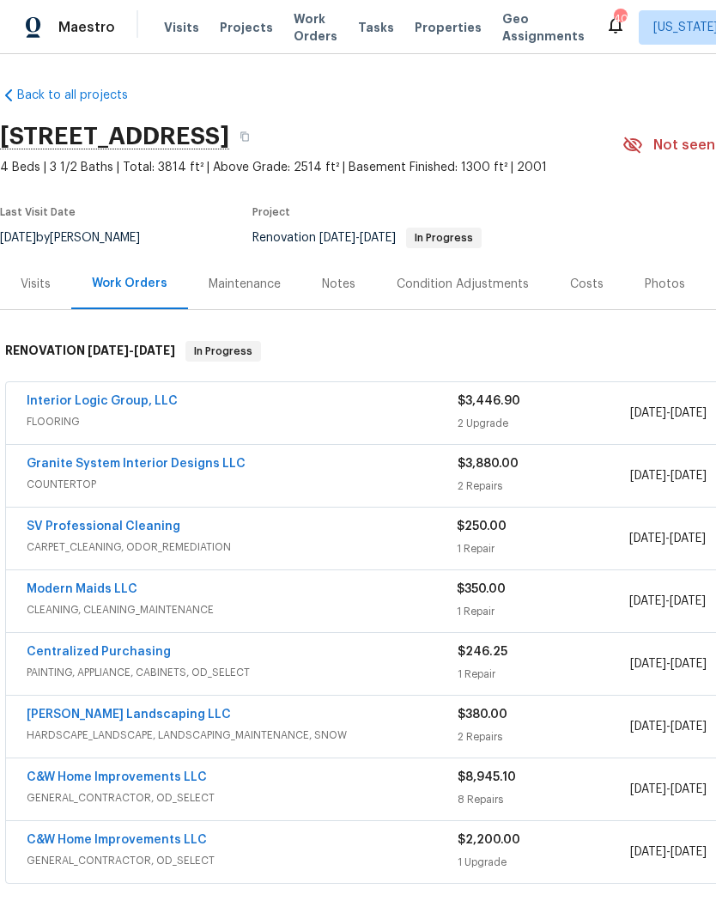
click at [213, 467] on link "Granite System Interior Designs LLC" at bounding box center [136, 464] width 219 height 12
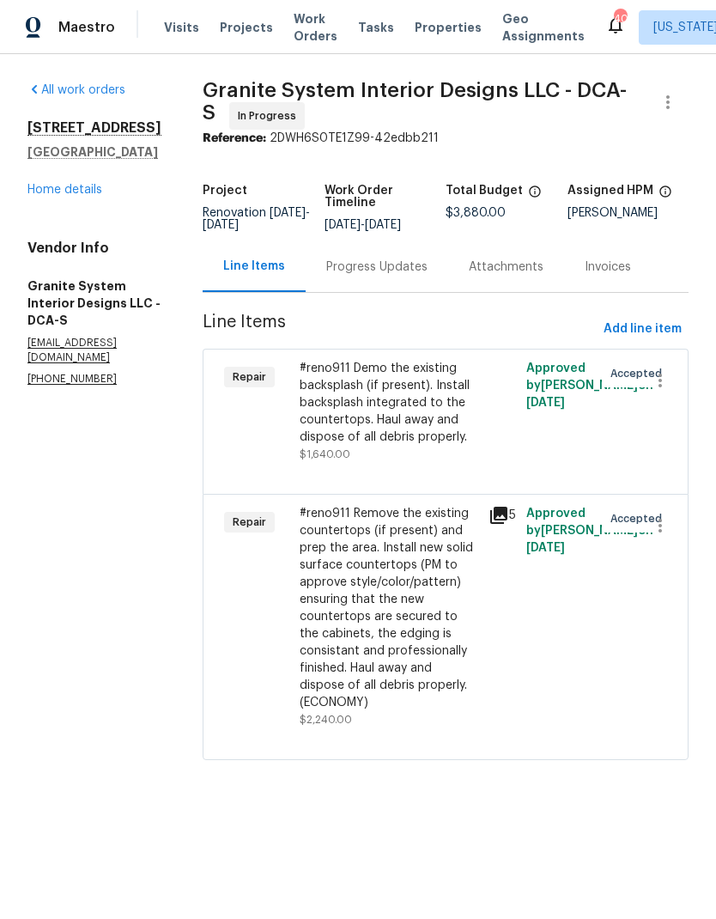
click at [370, 267] on div "Progress Updates" at bounding box center [376, 267] width 101 height 17
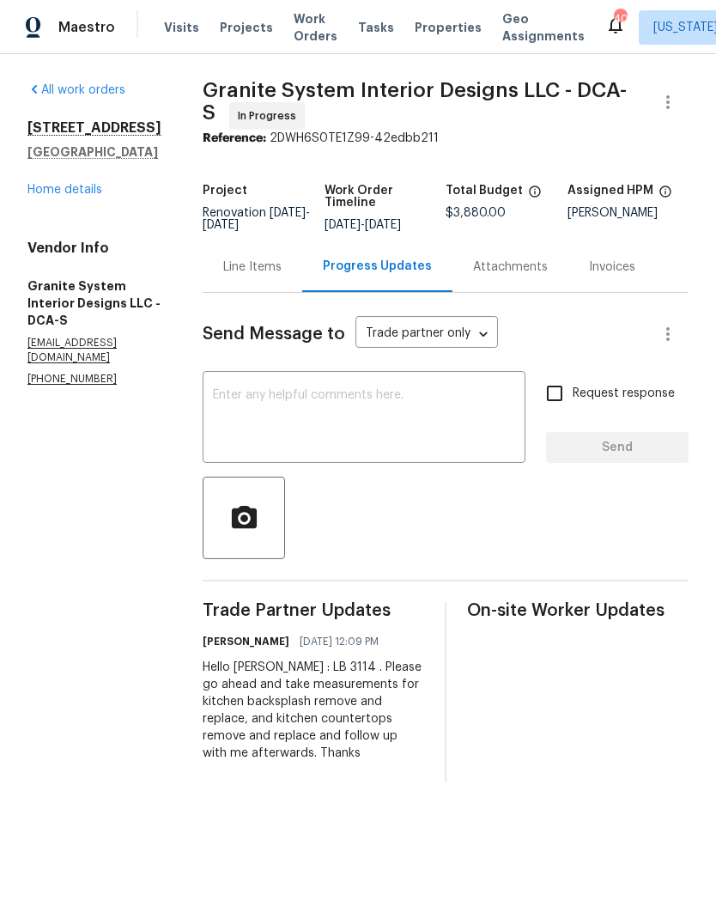
click at [413, 420] on textarea at bounding box center [364, 419] width 302 height 60
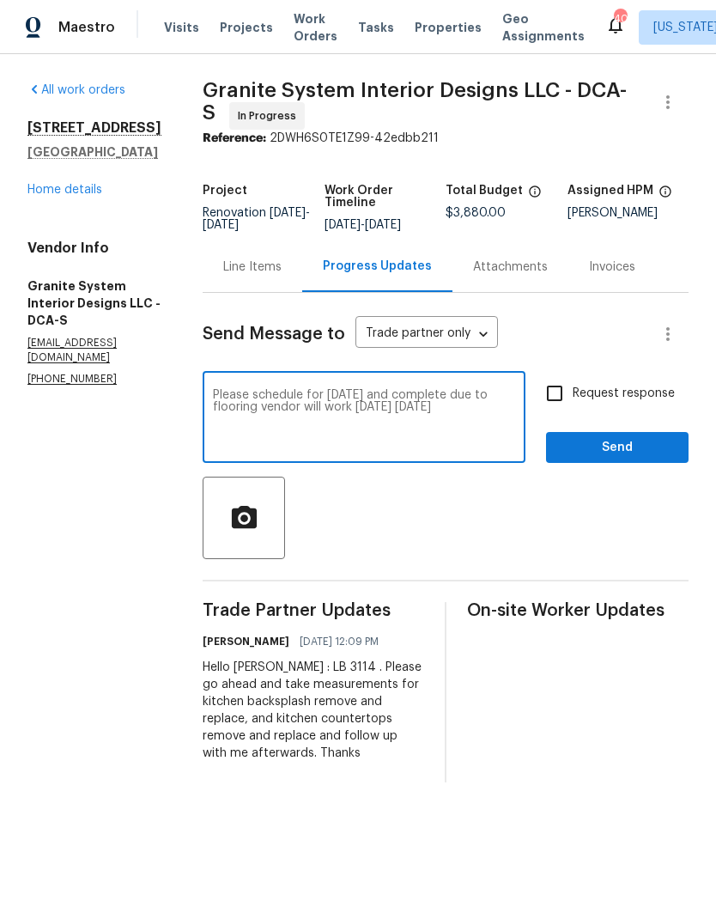
type textarea "Please schedule for Monday and complete due to flooring vendor will work tomorr…"
click at [562, 386] on input "Request response" at bounding box center [555, 393] width 36 height 36
checkbox input "true"
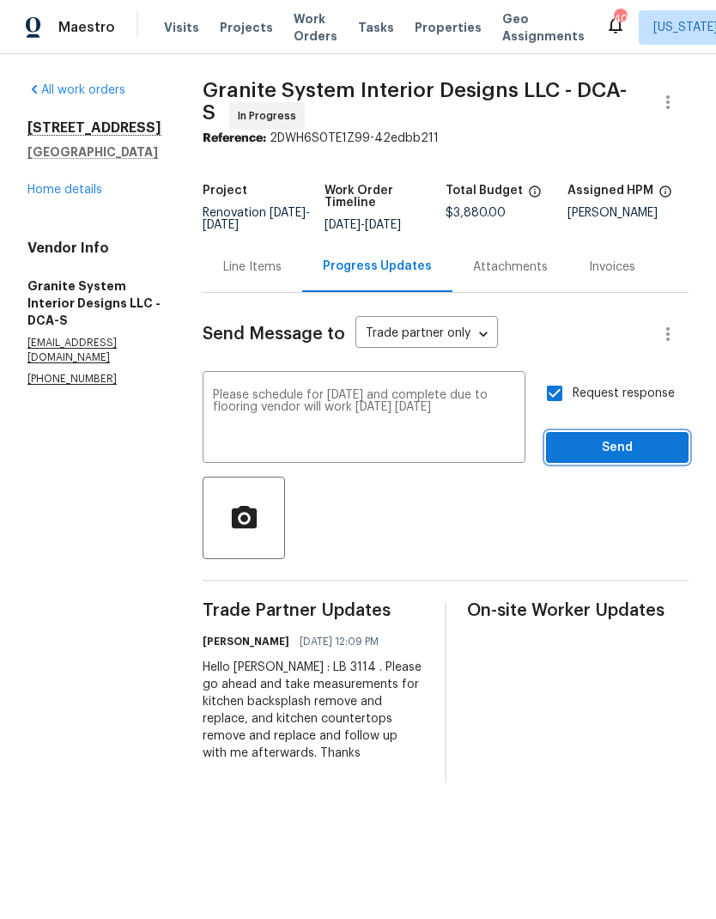
click at [613, 443] on span "Send" at bounding box center [617, 447] width 115 height 21
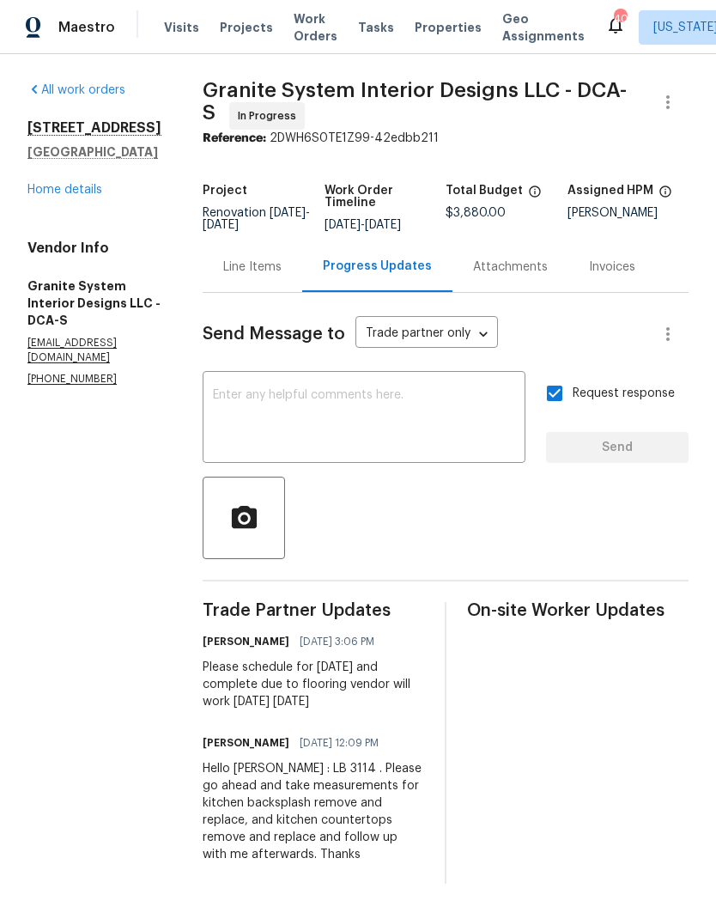
click at [74, 196] on link "Home details" at bounding box center [64, 190] width 75 height 12
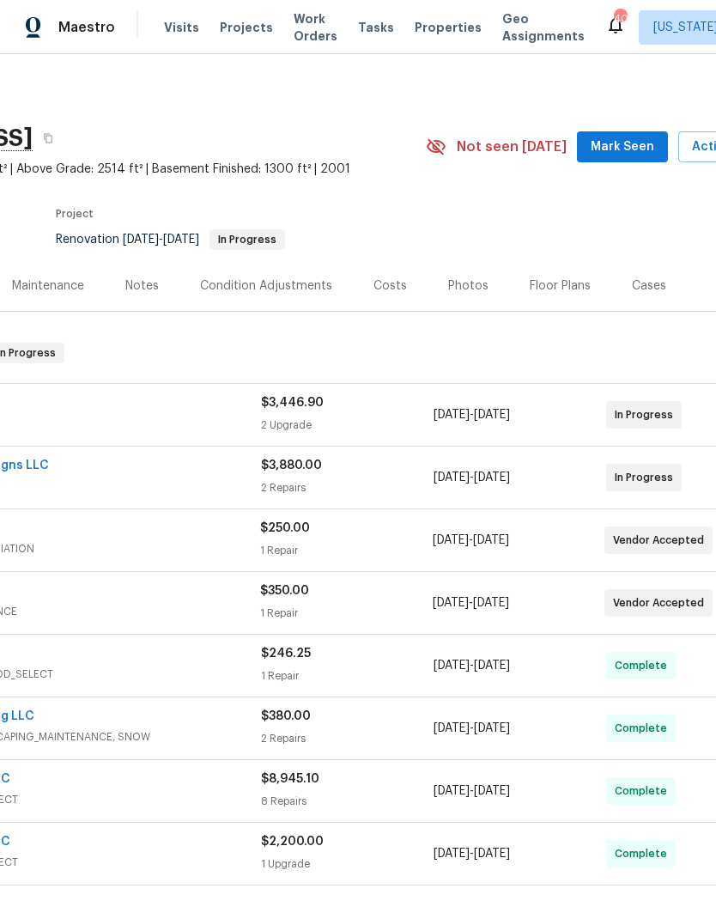
scroll to position [0, 198]
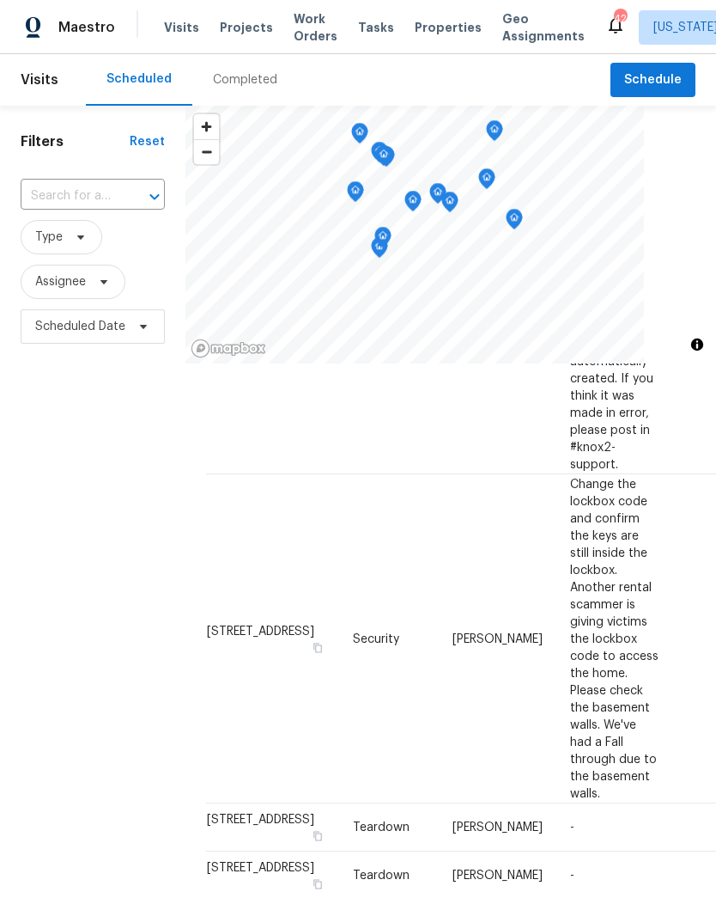
scroll to position [3334, 0]
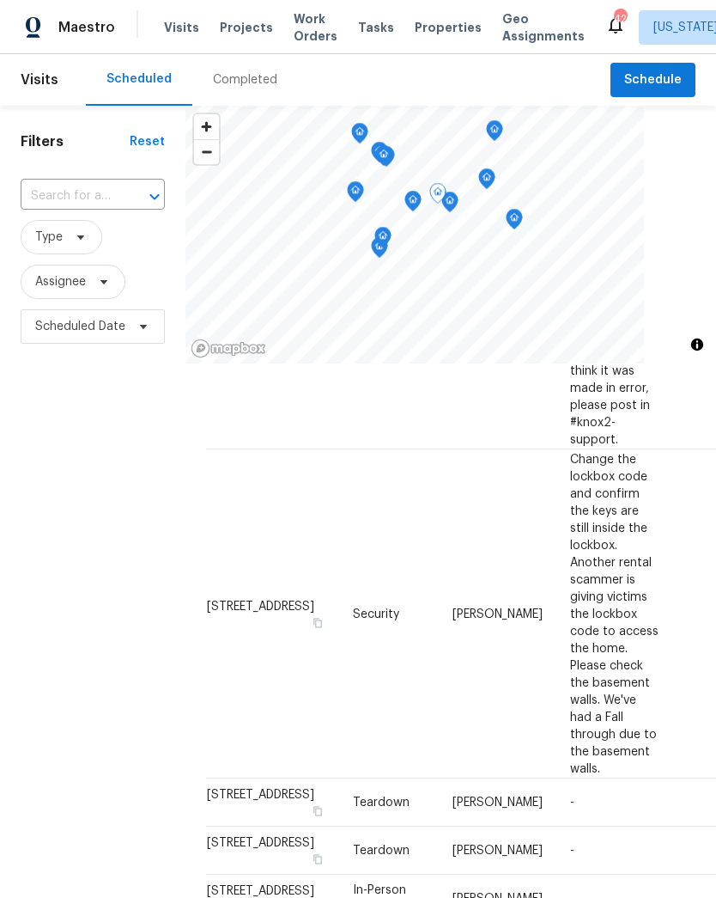
click at [0, 0] on icon at bounding box center [0, 0] width 0 height 0
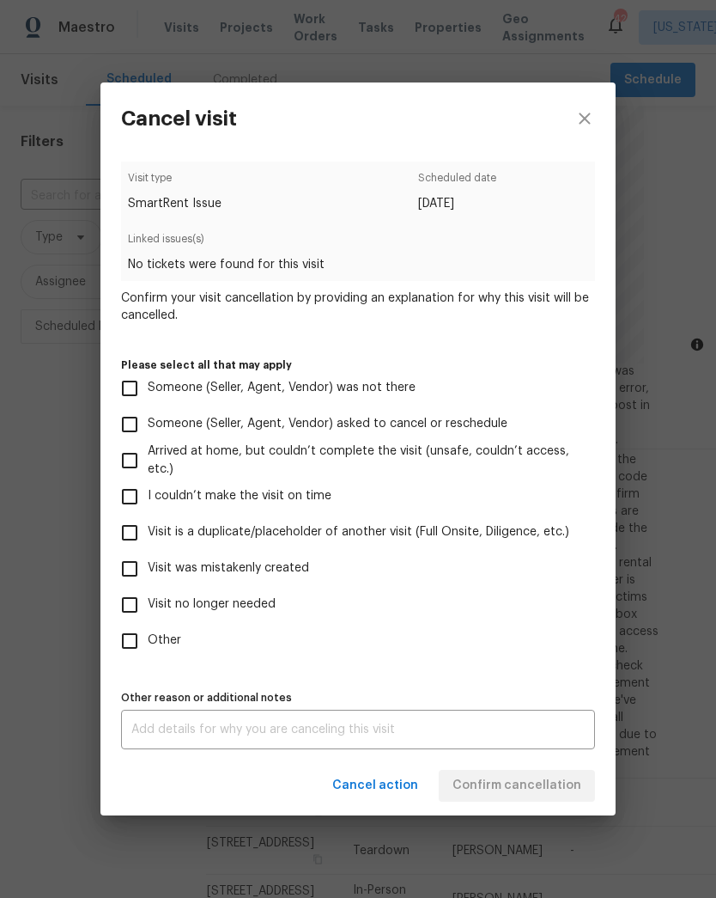
click at [231, 608] on span "Visit no longer needed" at bounding box center [212, 604] width 128 height 18
click at [148, 608] on input "Visit no longer needed" at bounding box center [130, 605] width 36 height 36
click at [125, 613] on input "Visit no longer needed" at bounding box center [130, 605] width 36 height 36
click at [128, 613] on input "Visit no longer needed" at bounding box center [130, 605] width 36 height 36
checkbox input "true"
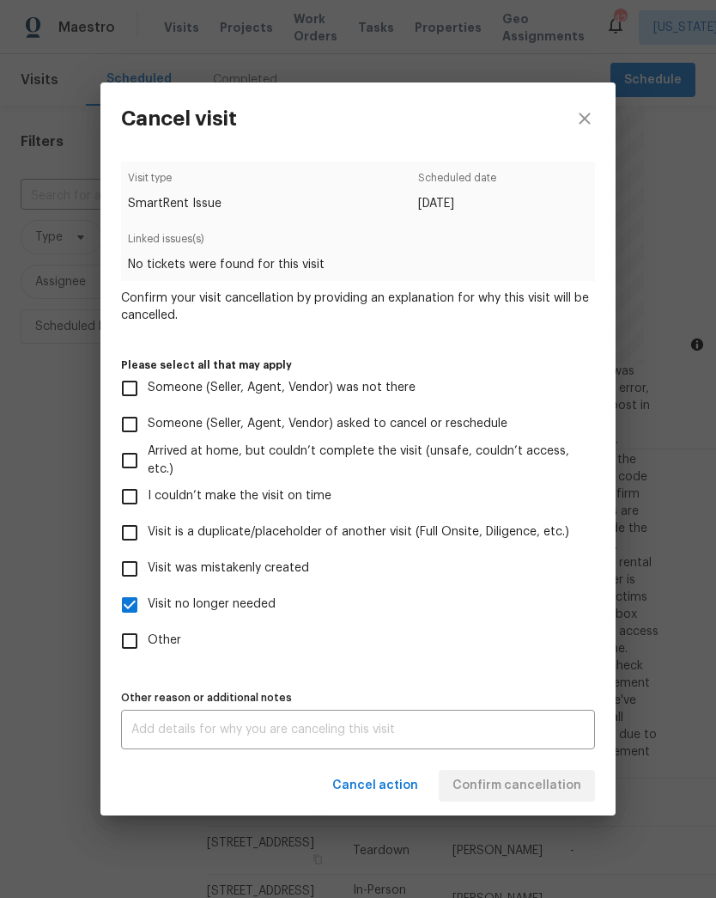
click at [294, 734] on textarea at bounding box center [358, 729] width 454 height 12
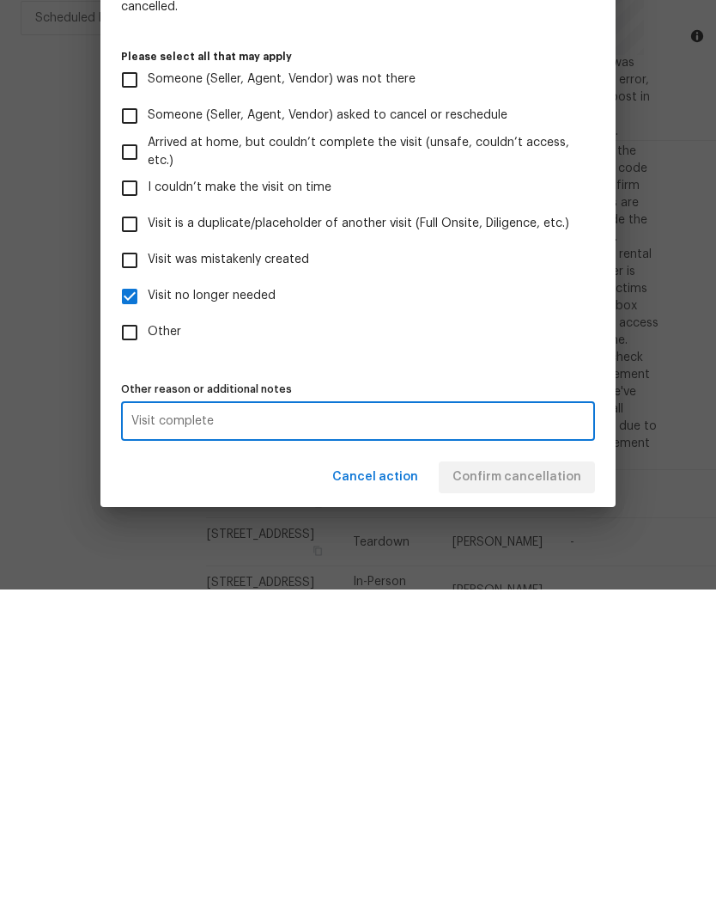
type textarea "Visit complete"
click at [521, 623] on label "Other" at bounding box center [347, 641] width 470 height 36
click at [148, 623] on input "Other" at bounding box center [130, 641] width 36 height 36
checkbox input "true"
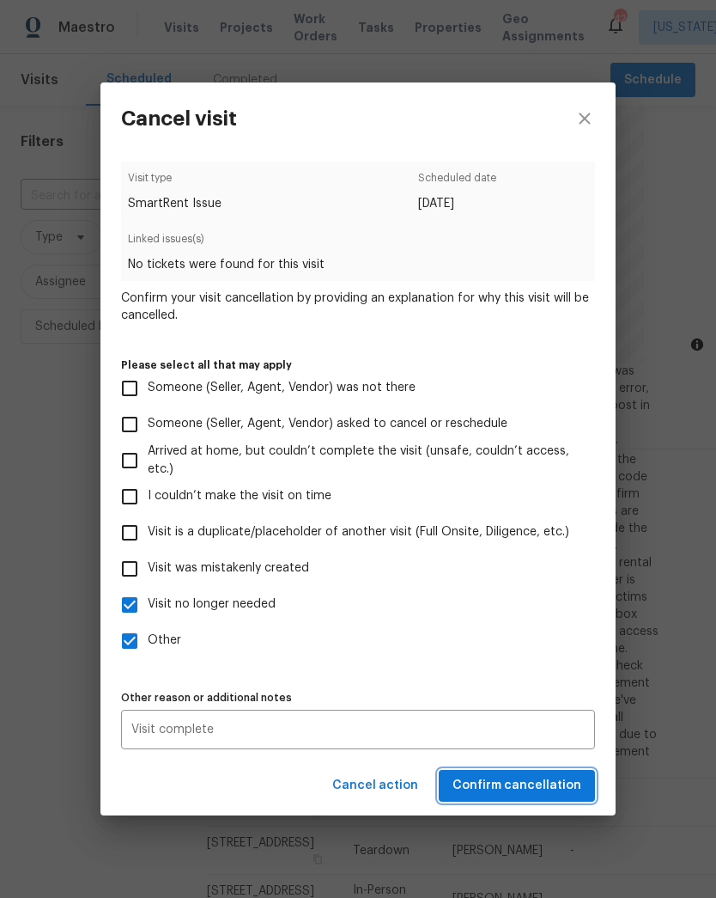
click at [550, 783] on span "Confirm cancellation" at bounding box center [517, 785] width 129 height 21
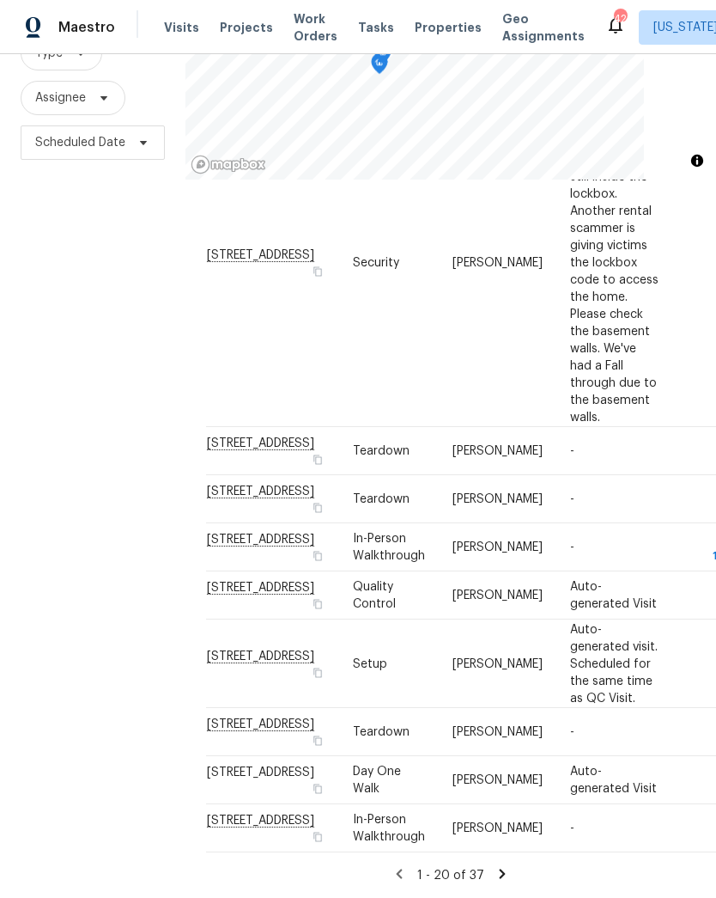
scroll to position [184, 0]
